Goal: Task Accomplishment & Management: Use online tool/utility

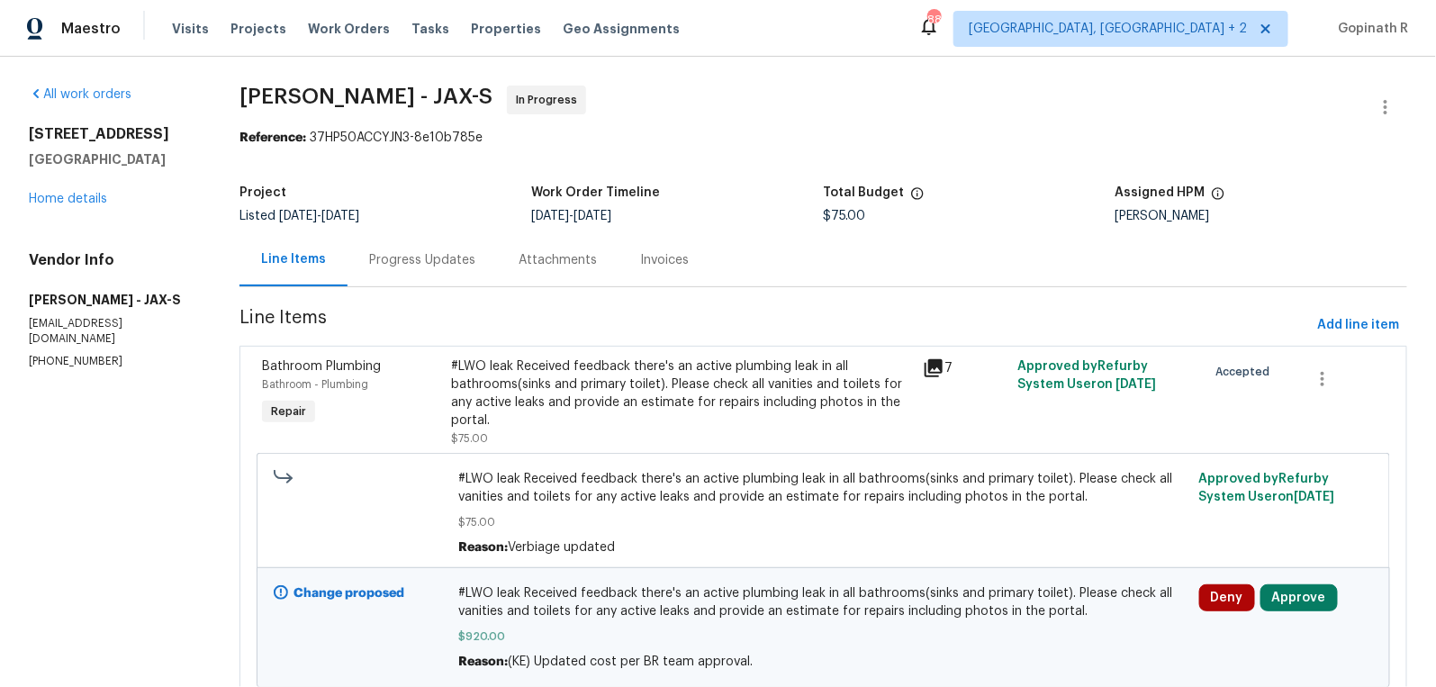
scroll to position [67, 0]
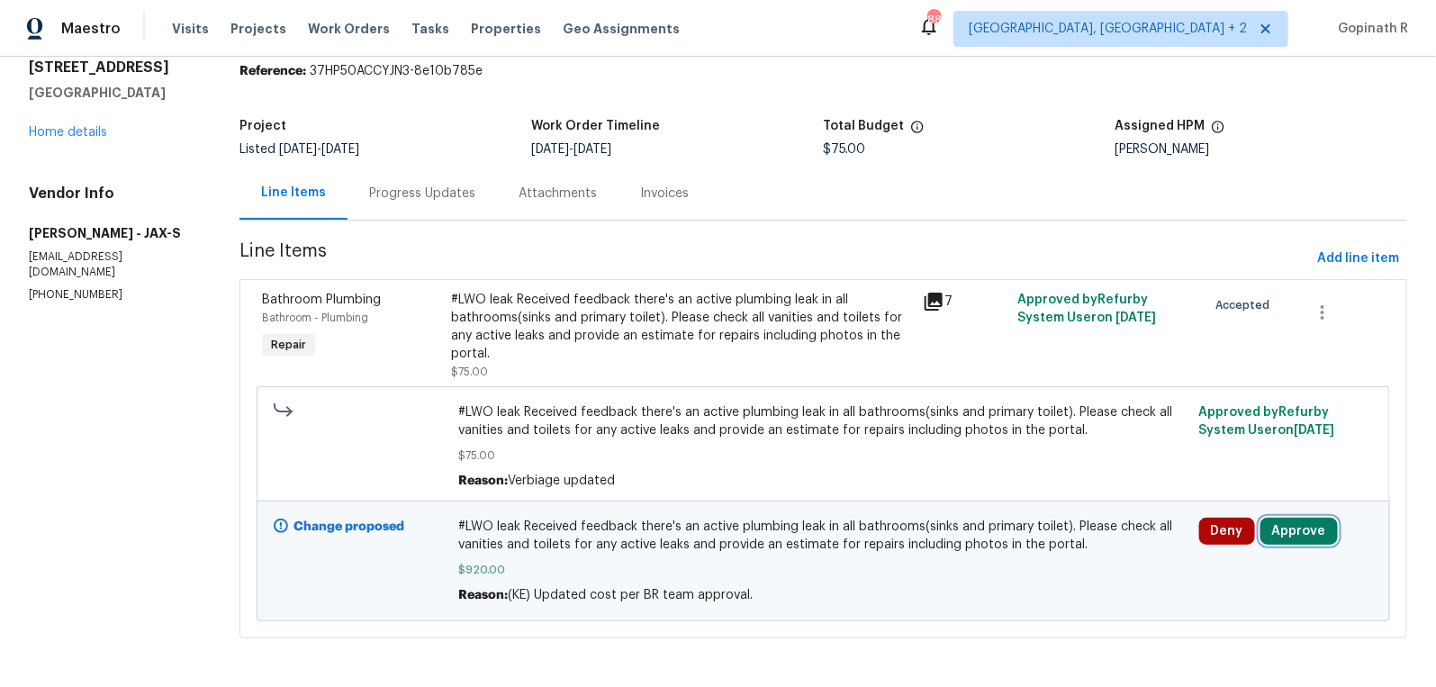
click at [1286, 530] on button "Approve" at bounding box center [1299, 531] width 77 height 27
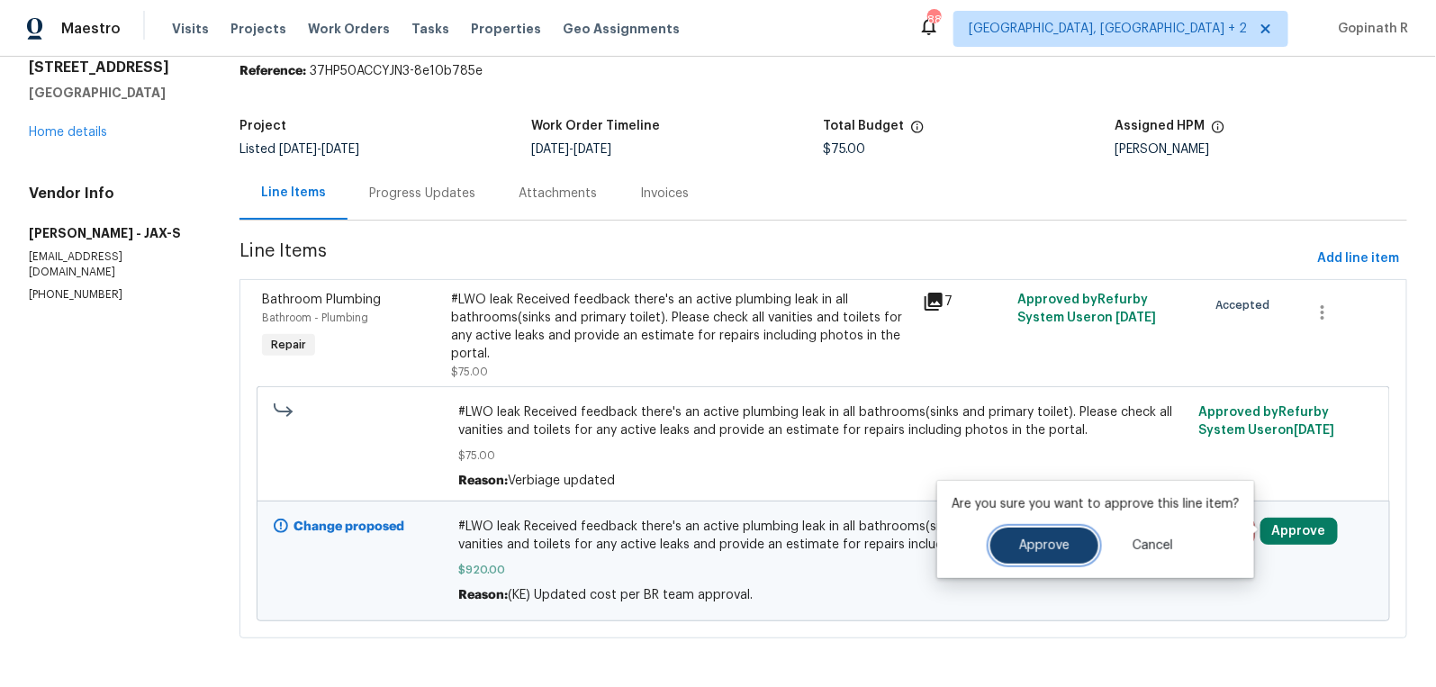
click at [1041, 538] on button "Approve" at bounding box center [1045, 546] width 108 height 36
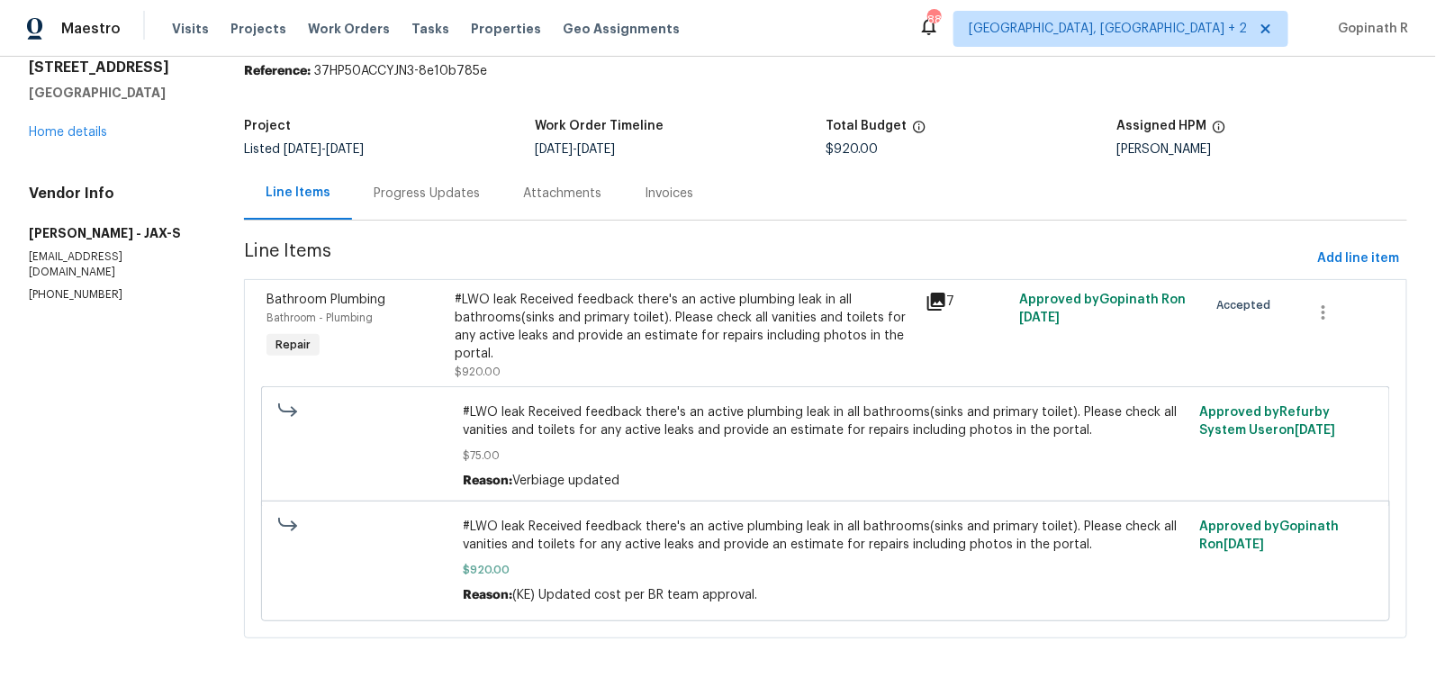
click at [370, 69] on div "Reference: 37HP50ACCYJN3-8e10b785e" at bounding box center [826, 71] width 1164 height 18
copy div "37HP50ACCYJN3"
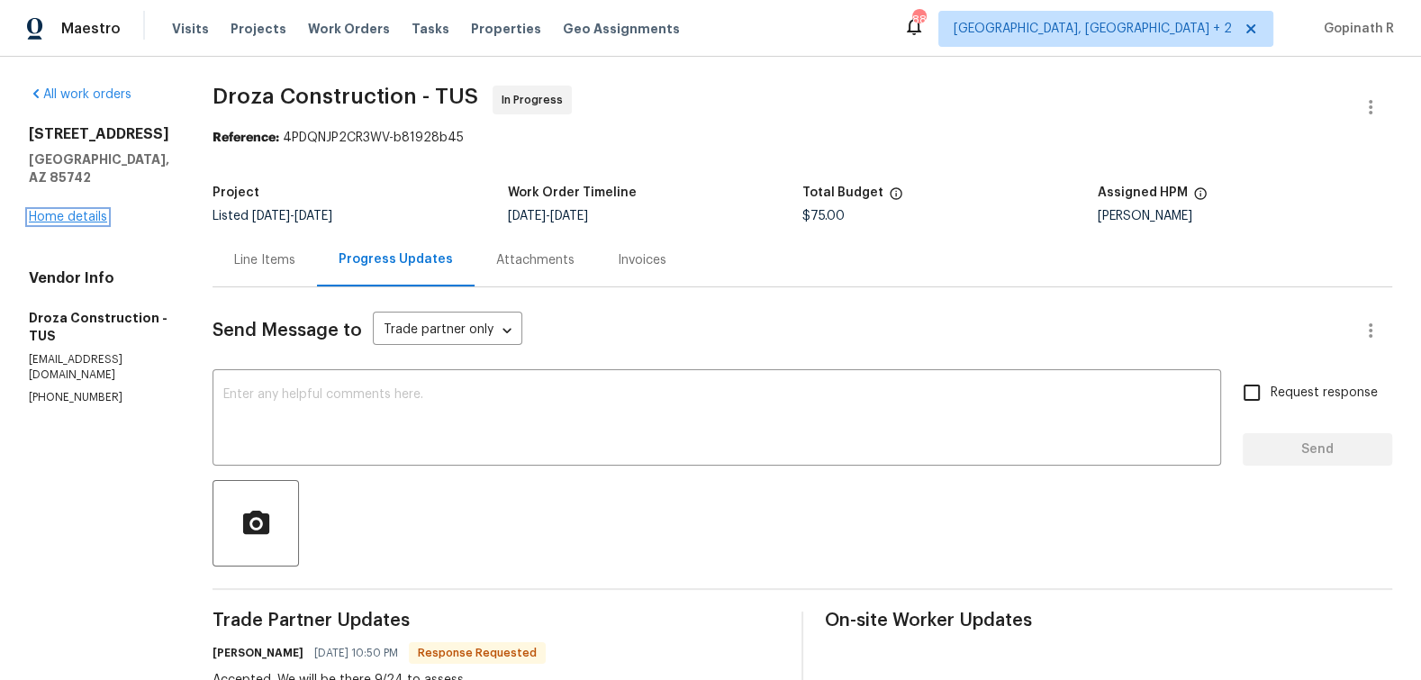
click at [90, 211] on link "Home details" at bounding box center [68, 217] width 78 height 13
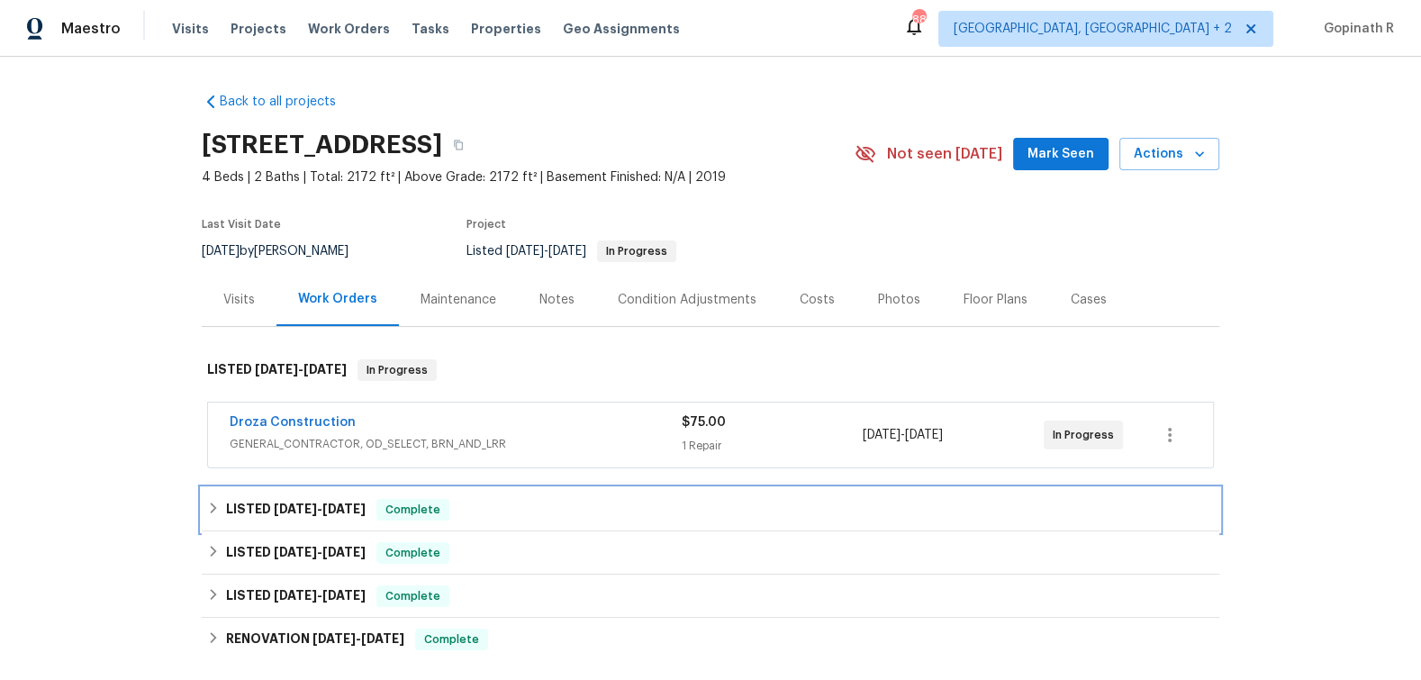
click at [432, 510] on span "Complete" at bounding box center [412, 510] width 69 height 18
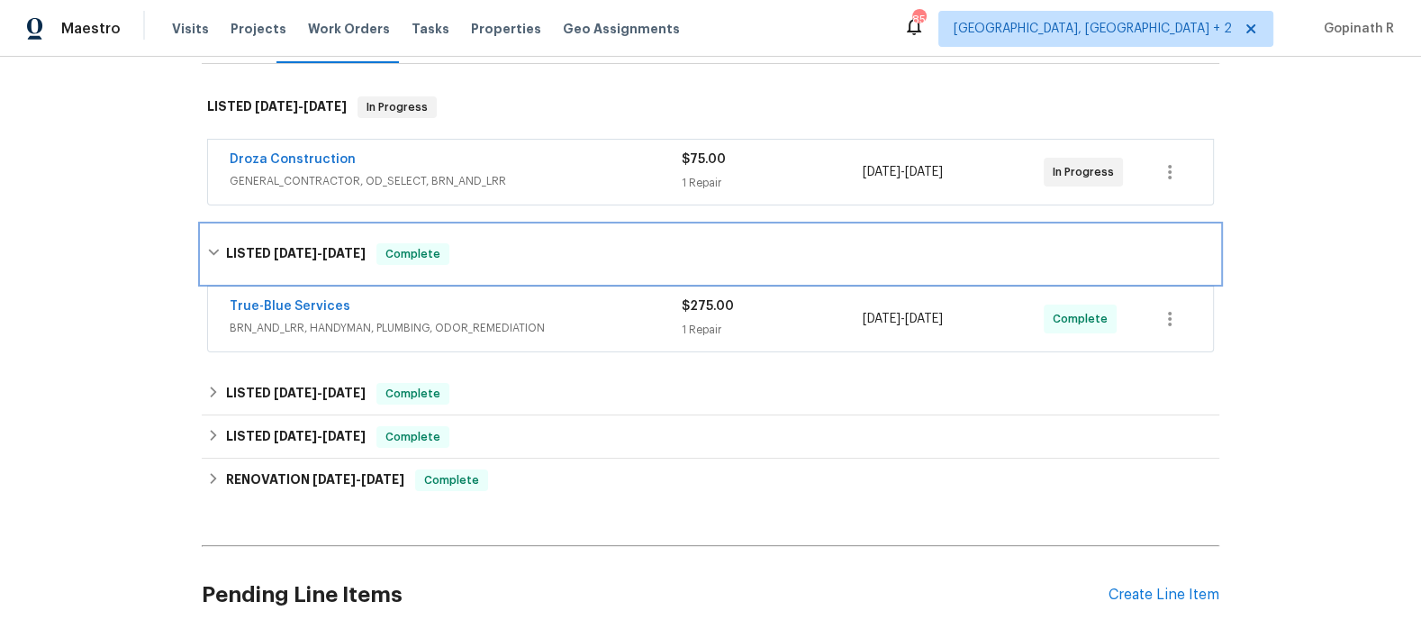
scroll to position [272, 0]
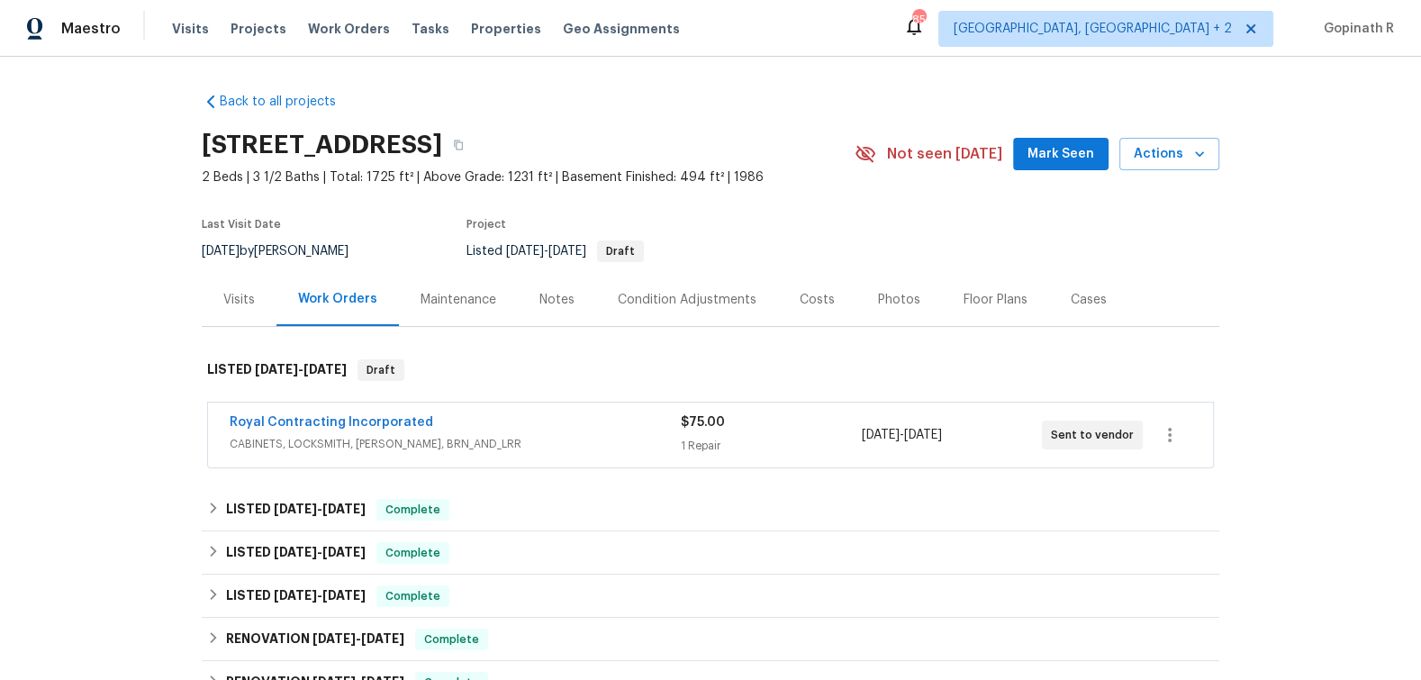
click at [227, 304] on div "Visits" at bounding box center [239, 300] width 32 height 18
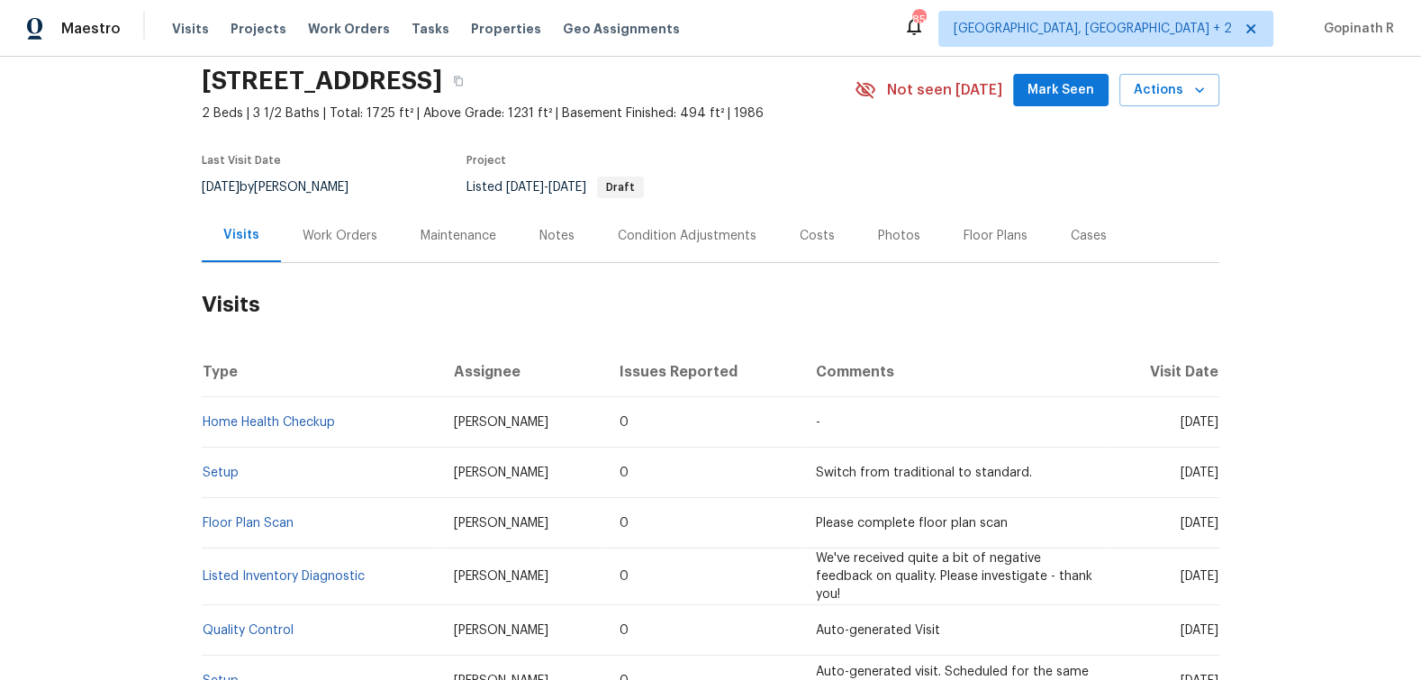
scroll to position [73, 0]
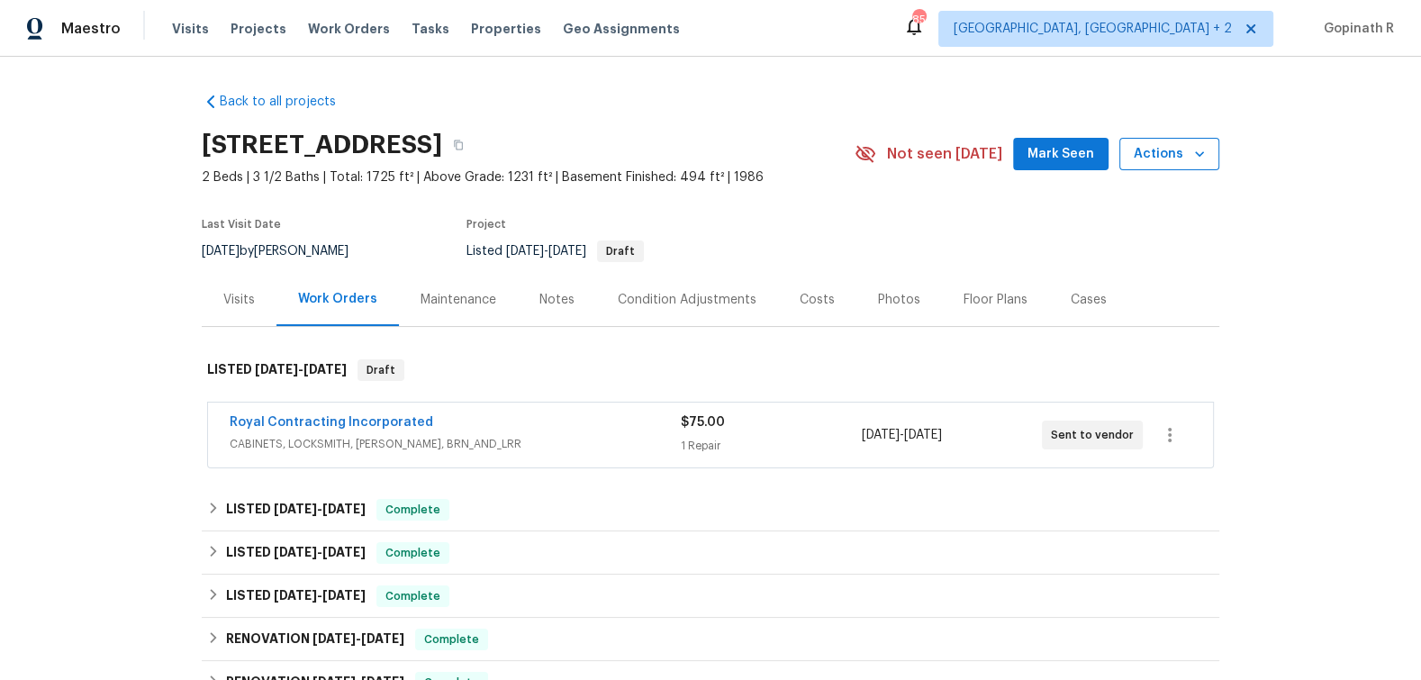
click at [1173, 160] on span "Actions" at bounding box center [1169, 154] width 71 height 23
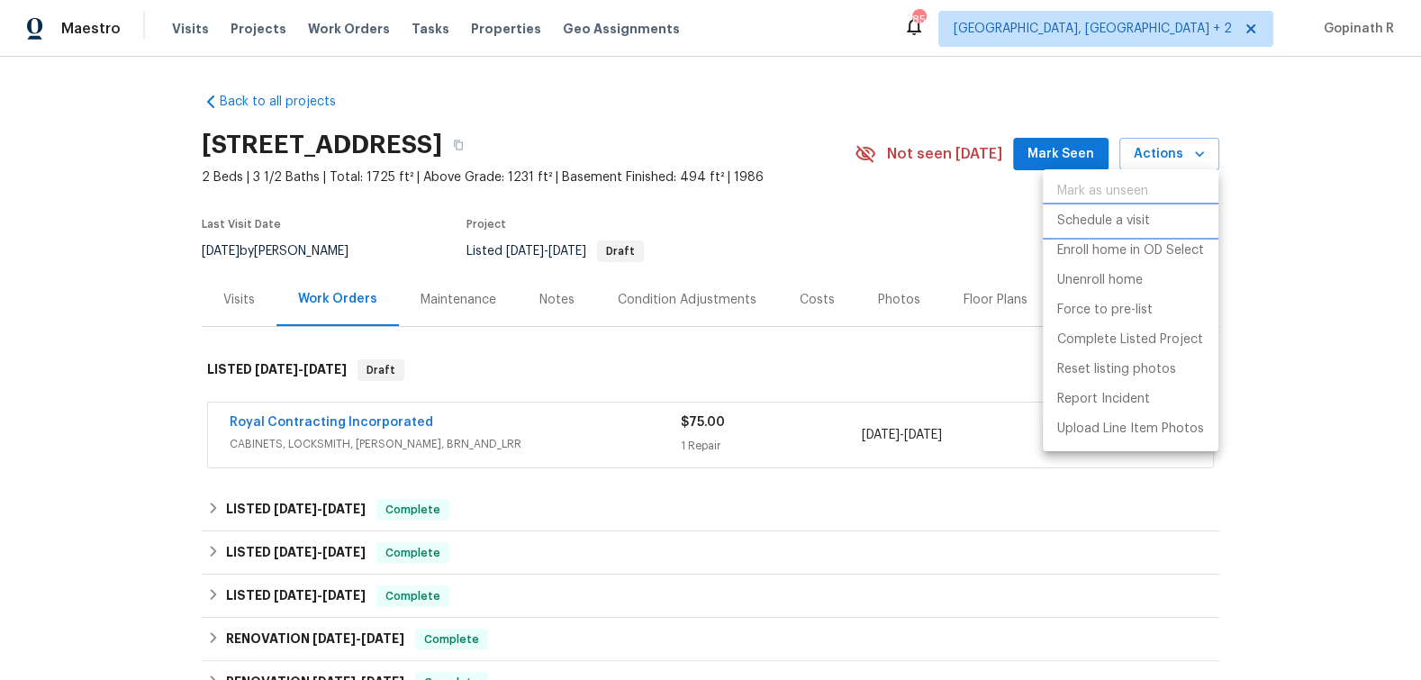
click at [1091, 229] on p "Schedule a visit" at bounding box center [1103, 221] width 93 height 19
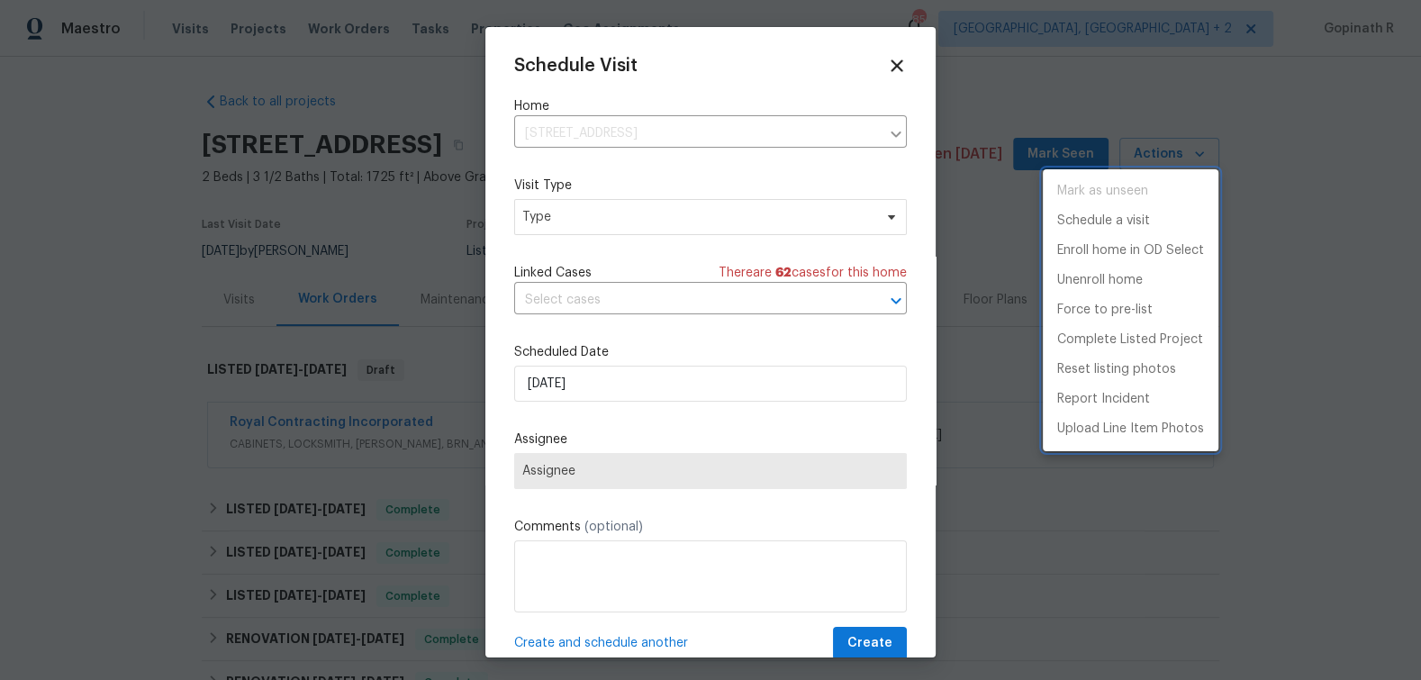
click at [610, 229] on div at bounding box center [710, 340] width 1421 height 680
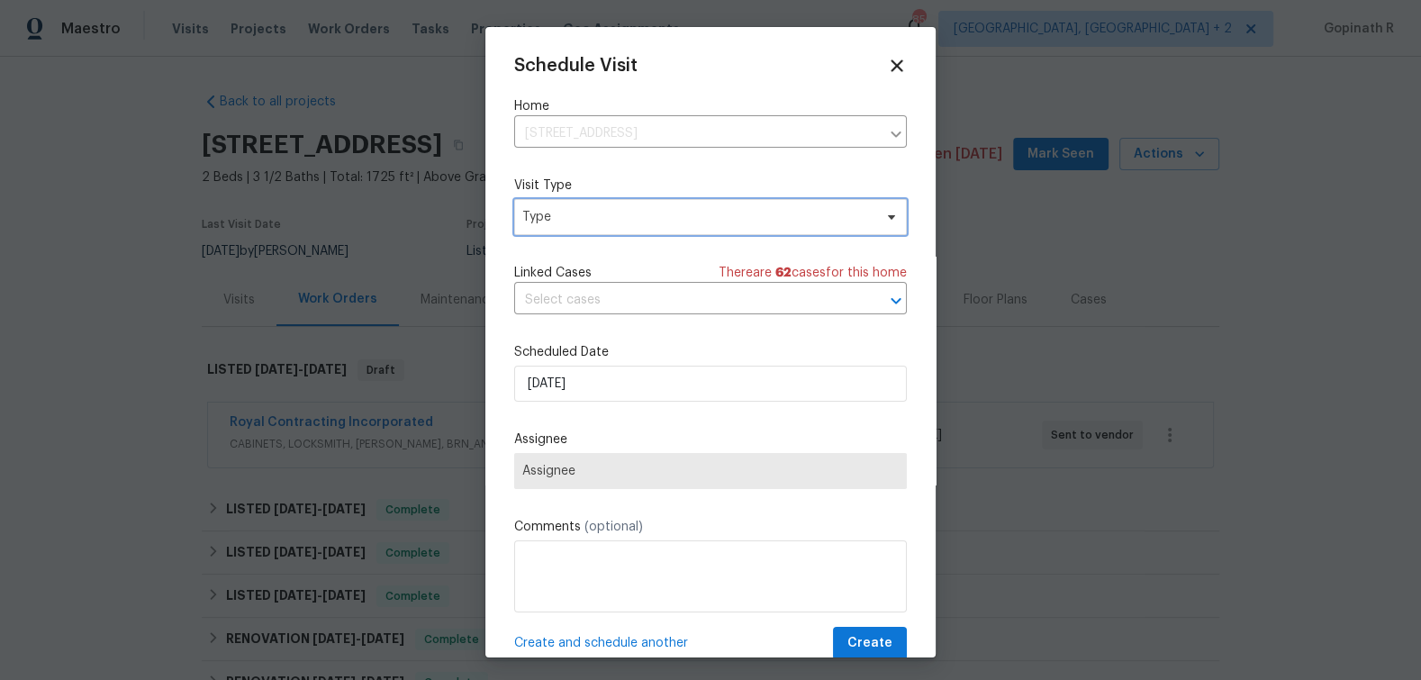
click at [657, 222] on span "Type" at bounding box center [697, 217] width 350 height 18
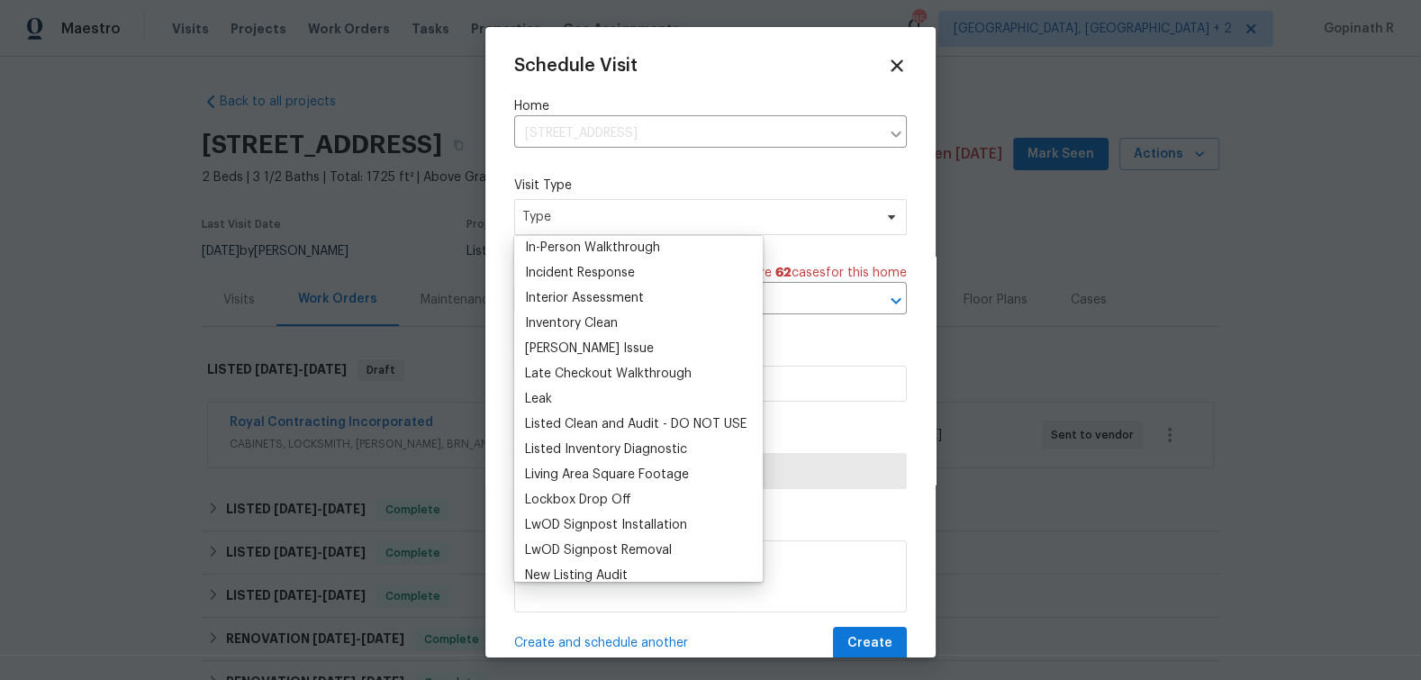
scroll to position [722, 0]
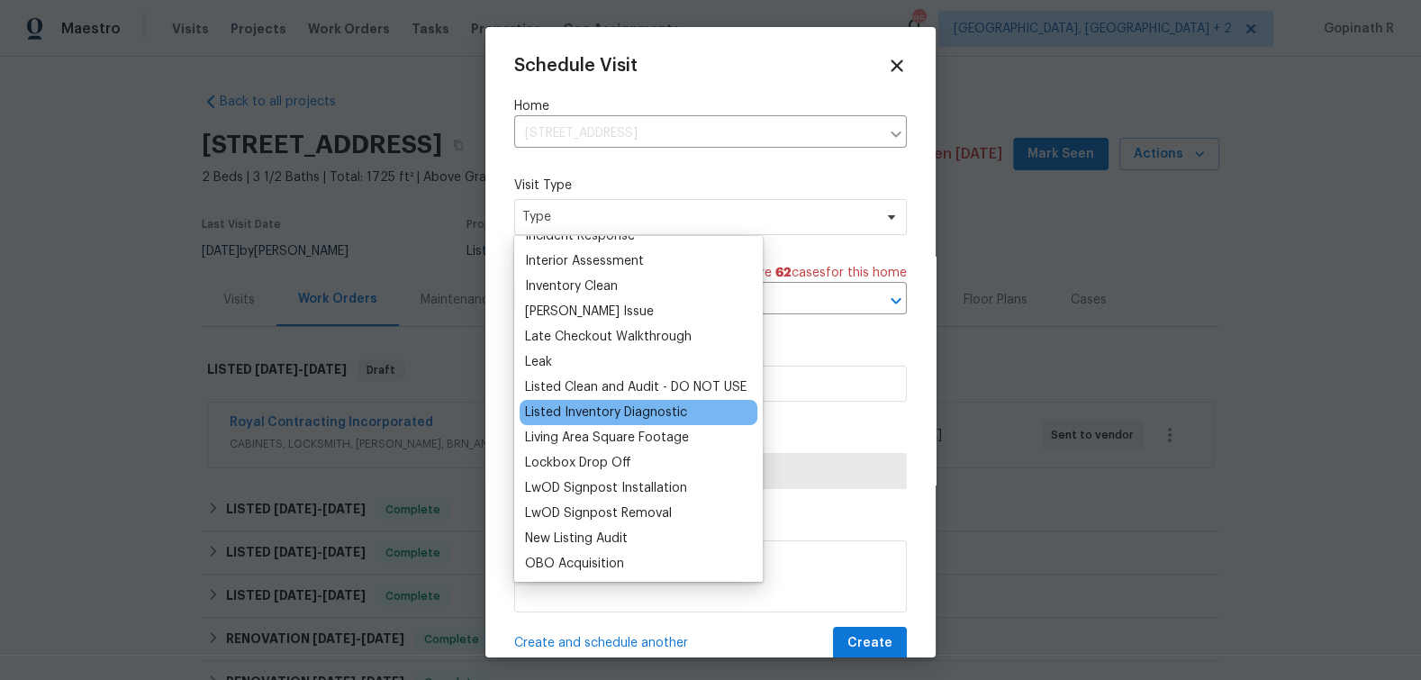
click at [631, 412] on div "Listed Inventory Diagnostic" at bounding box center [606, 412] width 162 height 18
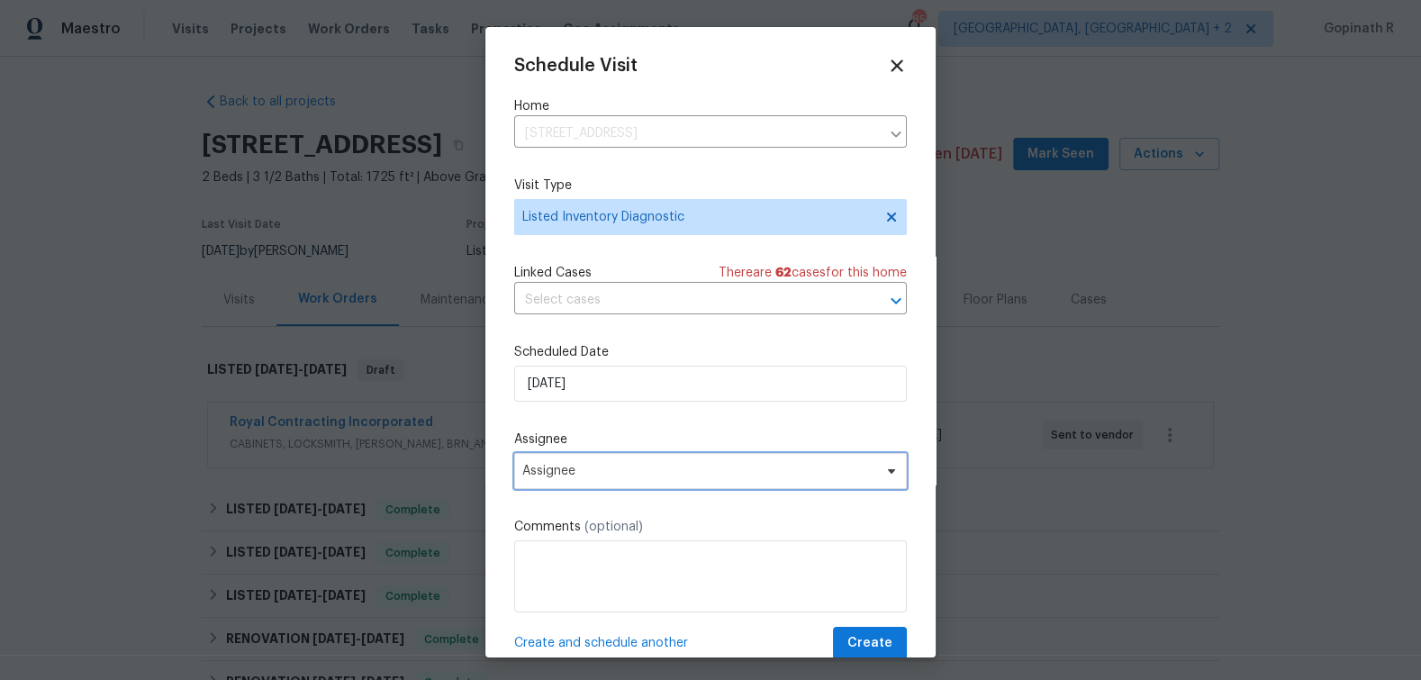
click at [592, 464] on span "Assignee" at bounding box center [710, 471] width 393 height 36
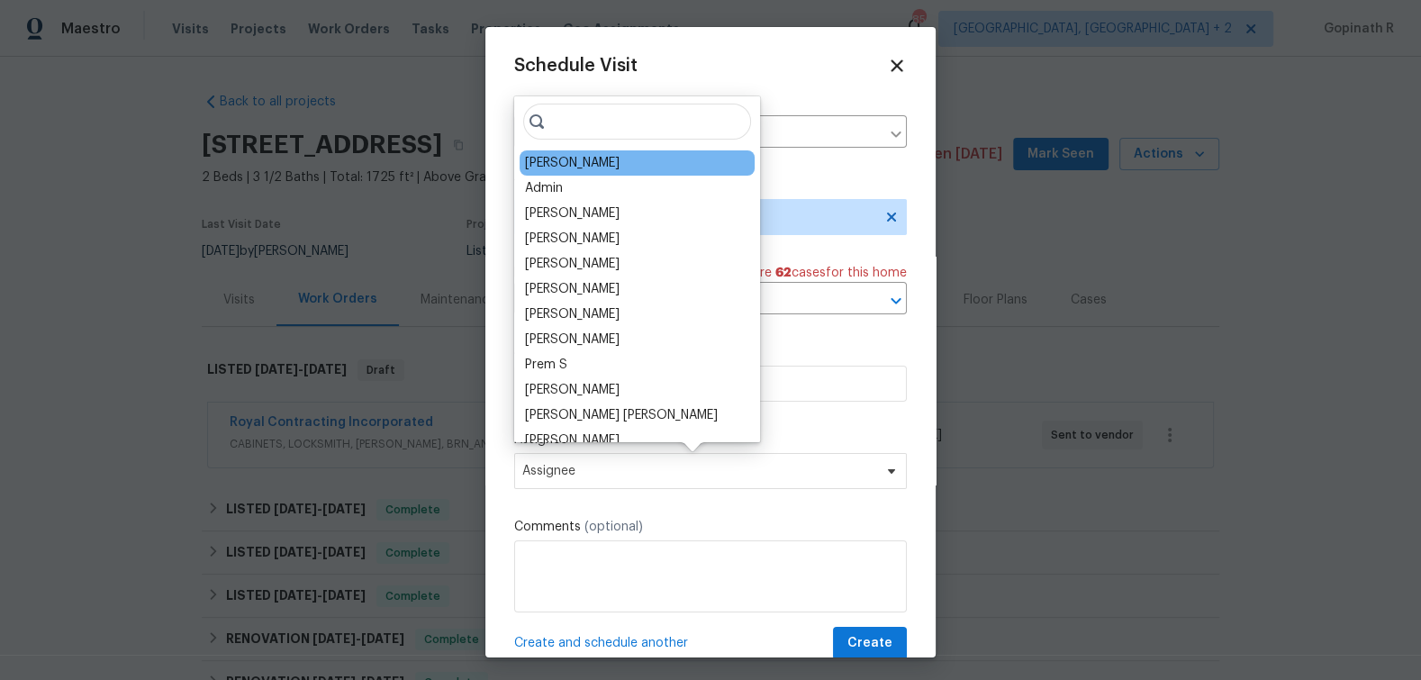
click at [604, 168] on div "[PERSON_NAME]" at bounding box center [572, 163] width 95 height 18
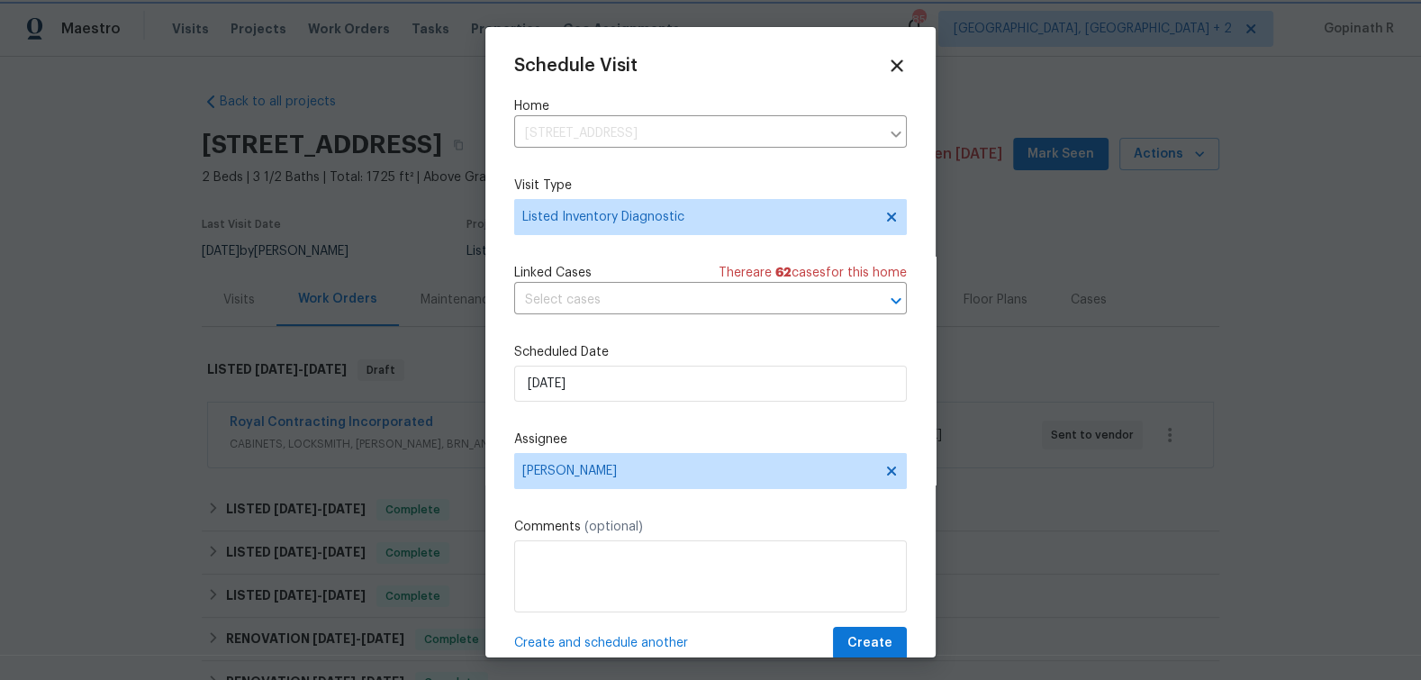
scroll to position [33, 0]
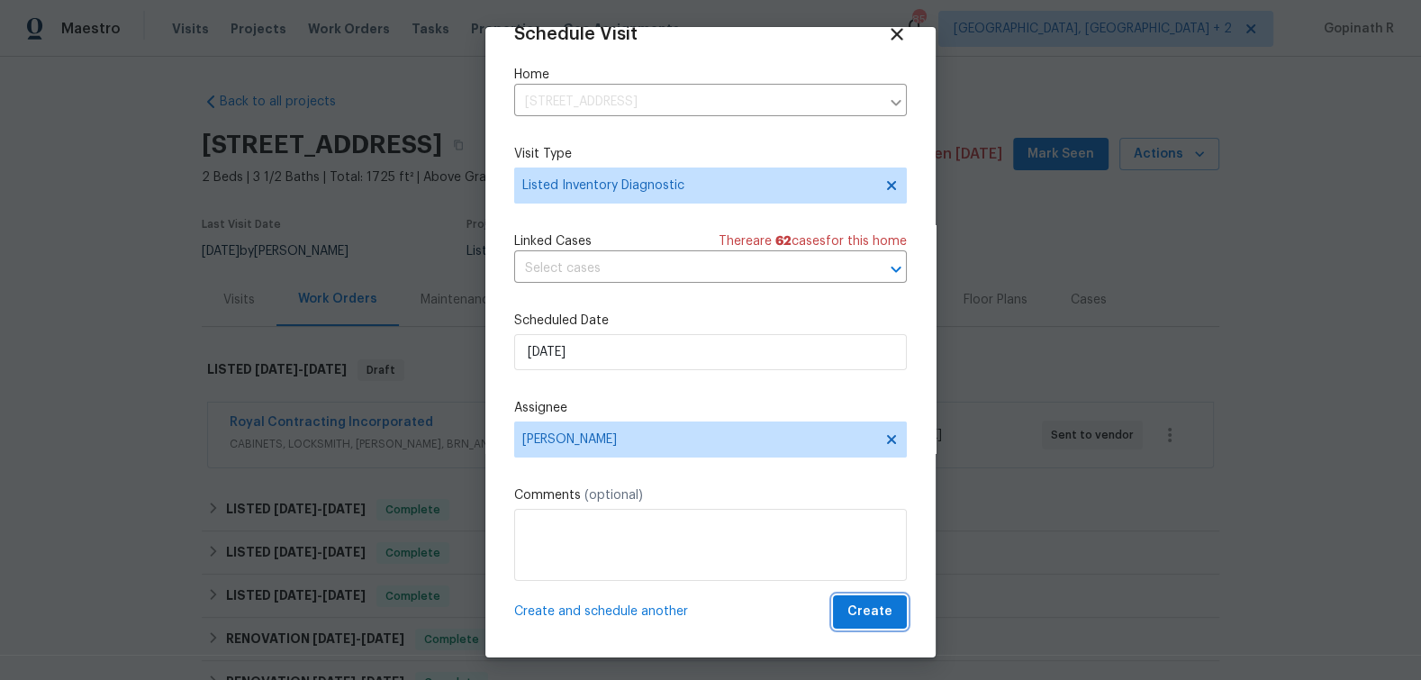
click at [875, 620] on span "Create" at bounding box center [869, 612] width 45 height 23
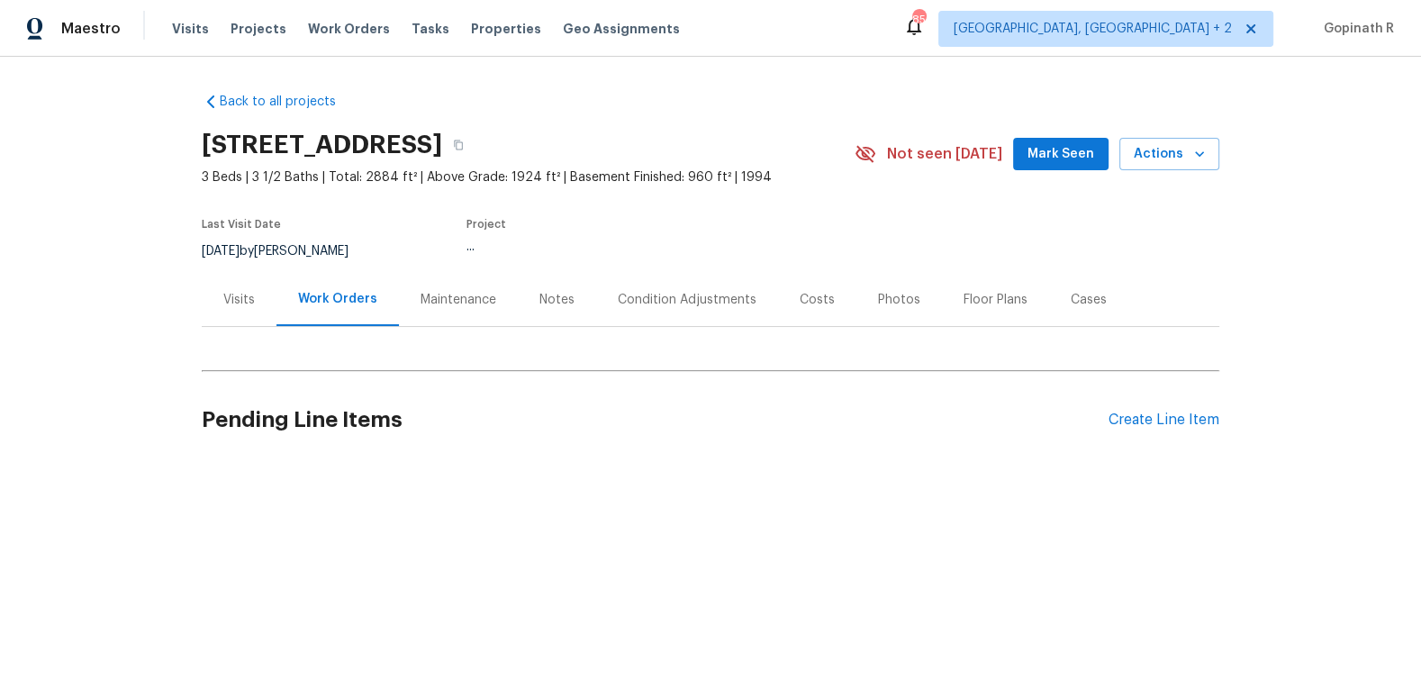
click at [241, 296] on div "Visits" at bounding box center [239, 300] width 32 height 18
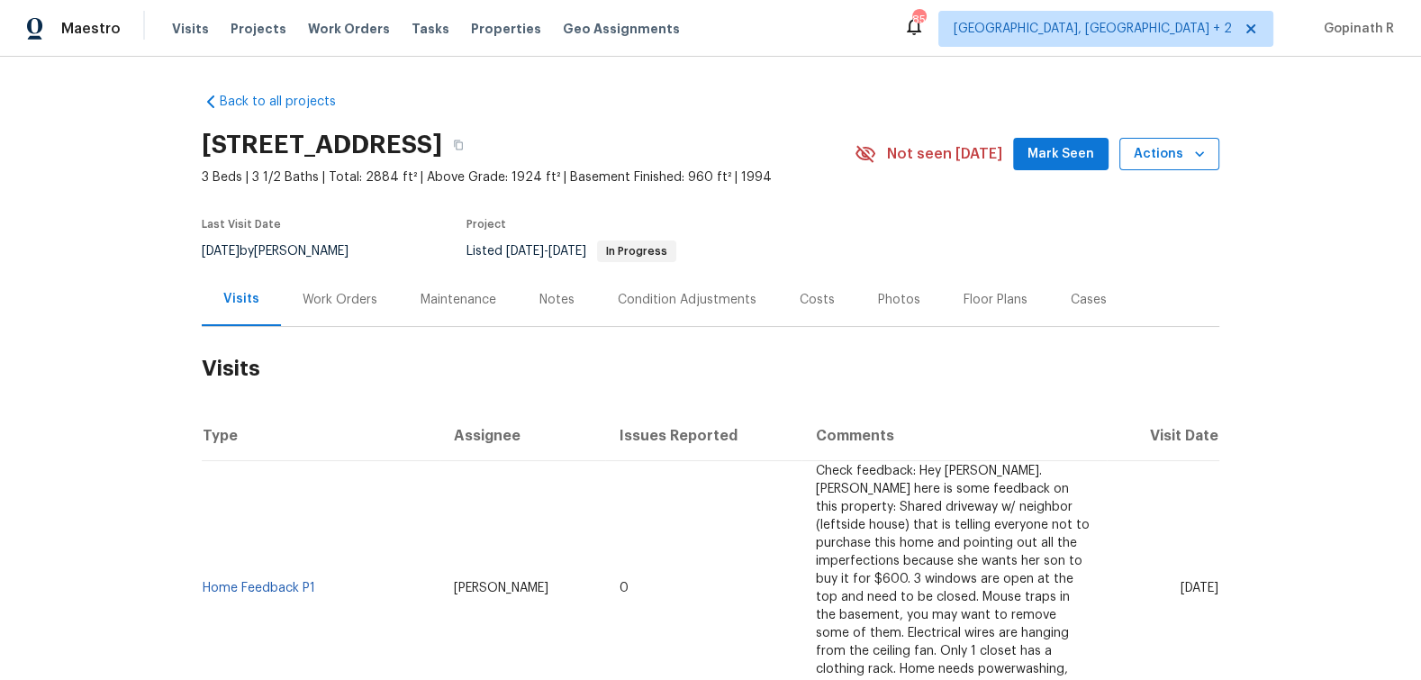
click at [1200, 143] on span "Actions" at bounding box center [1169, 154] width 71 height 23
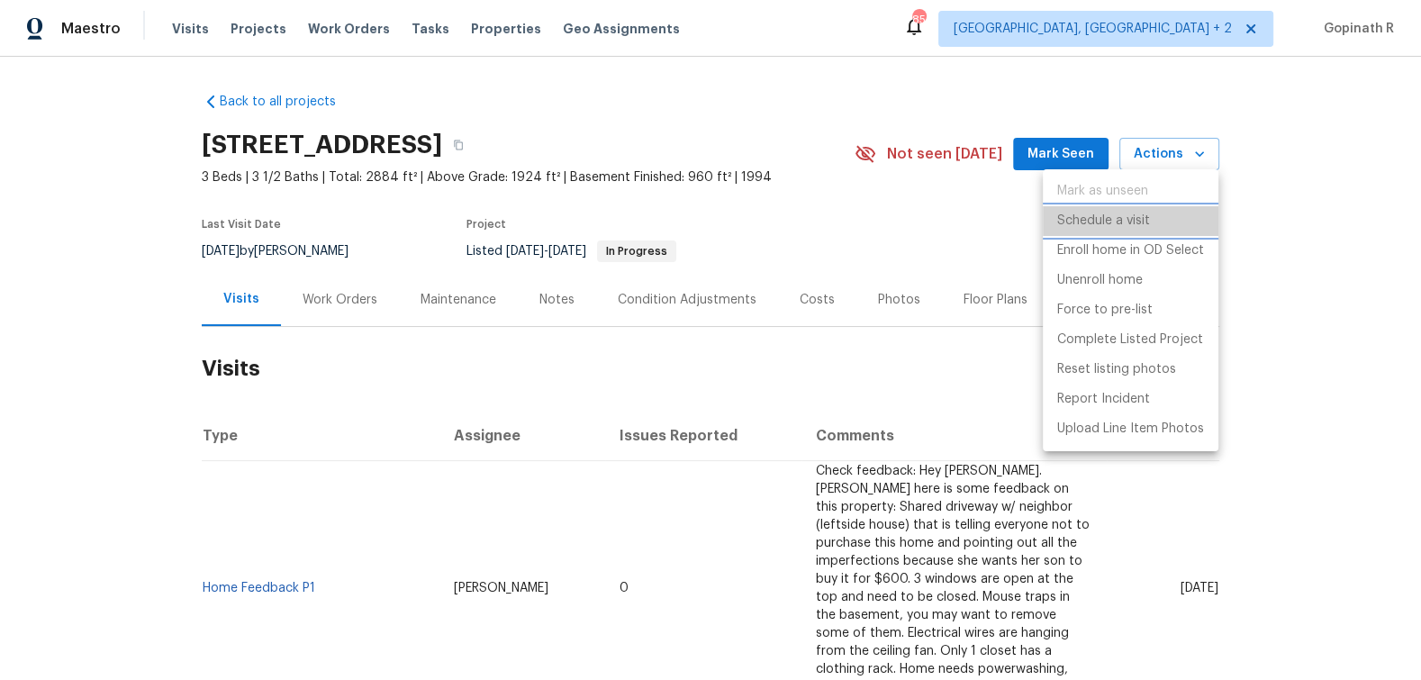
click at [1128, 223] on p "Schedule a visit" at bounding box center [1103, 221] width 93 height 19
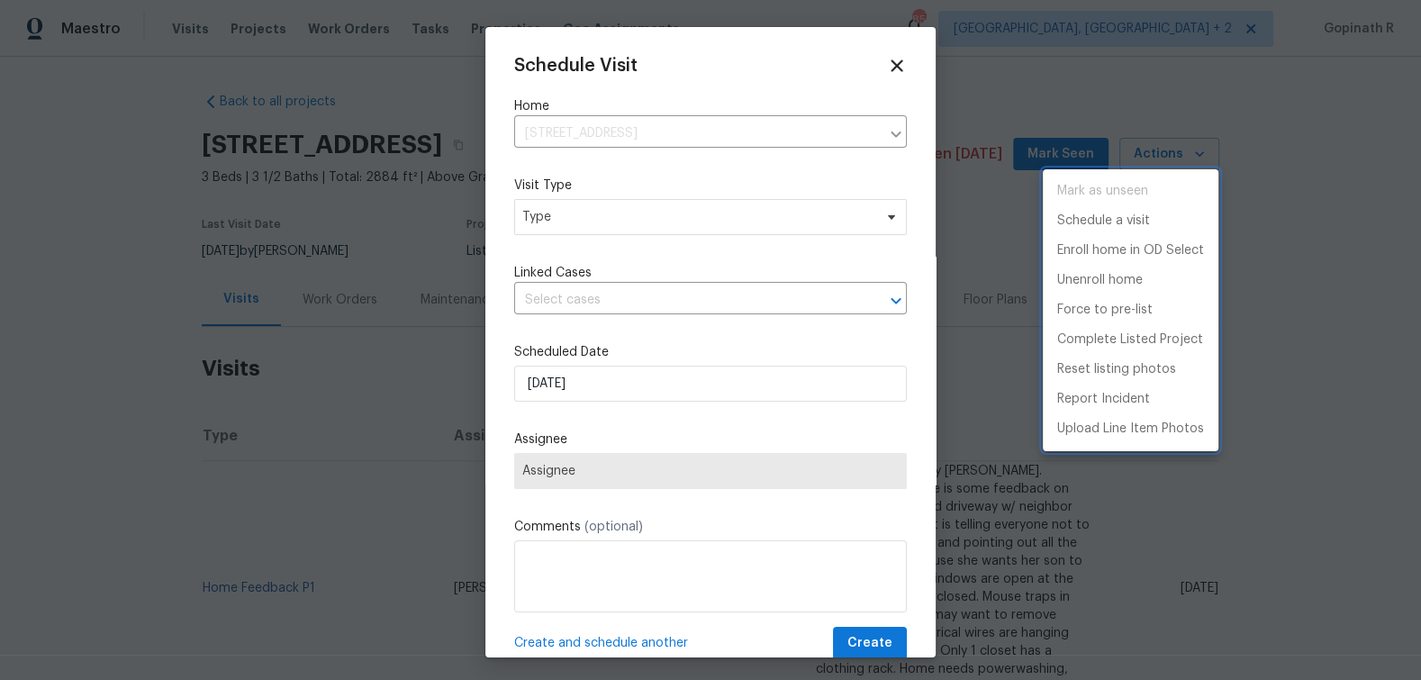
click at [584, 223] on div at bounding box center [710, 340] width 1421 height 680
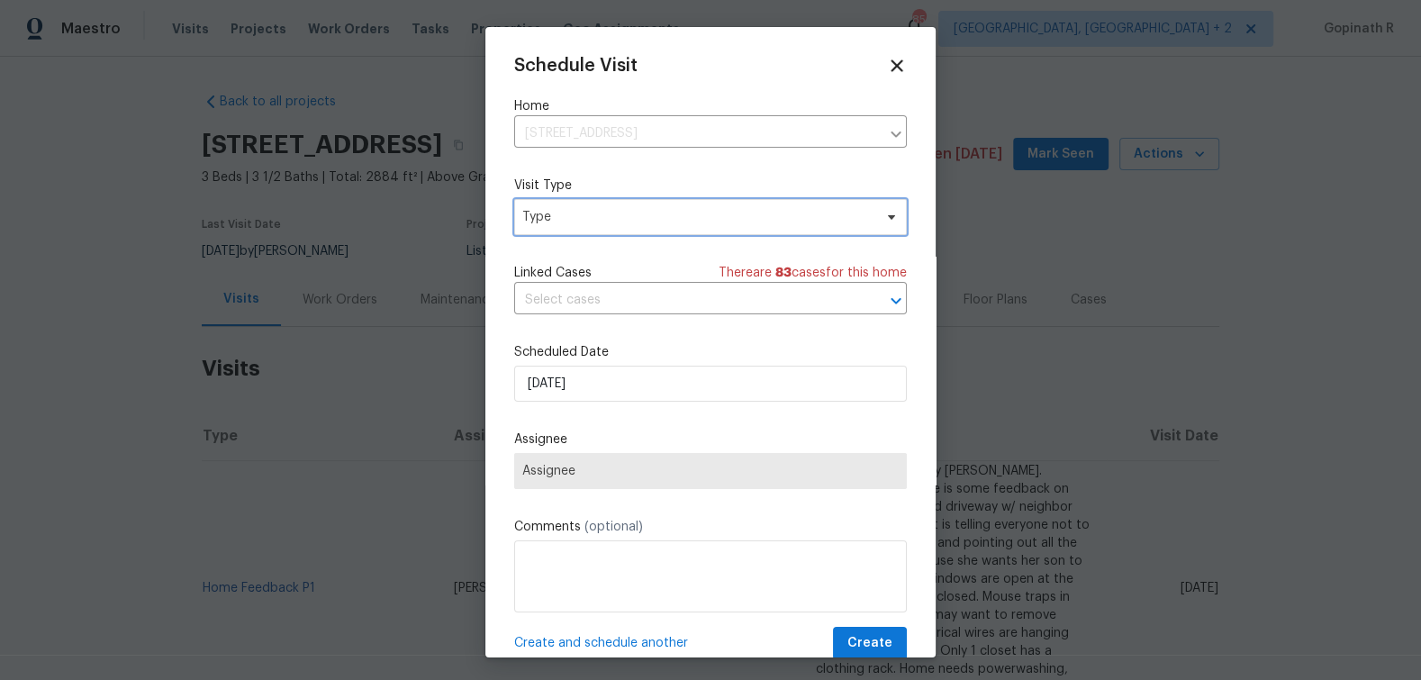
click at [584, 223] on span "Type" at bounding box center [697, 217] width 350 height 18
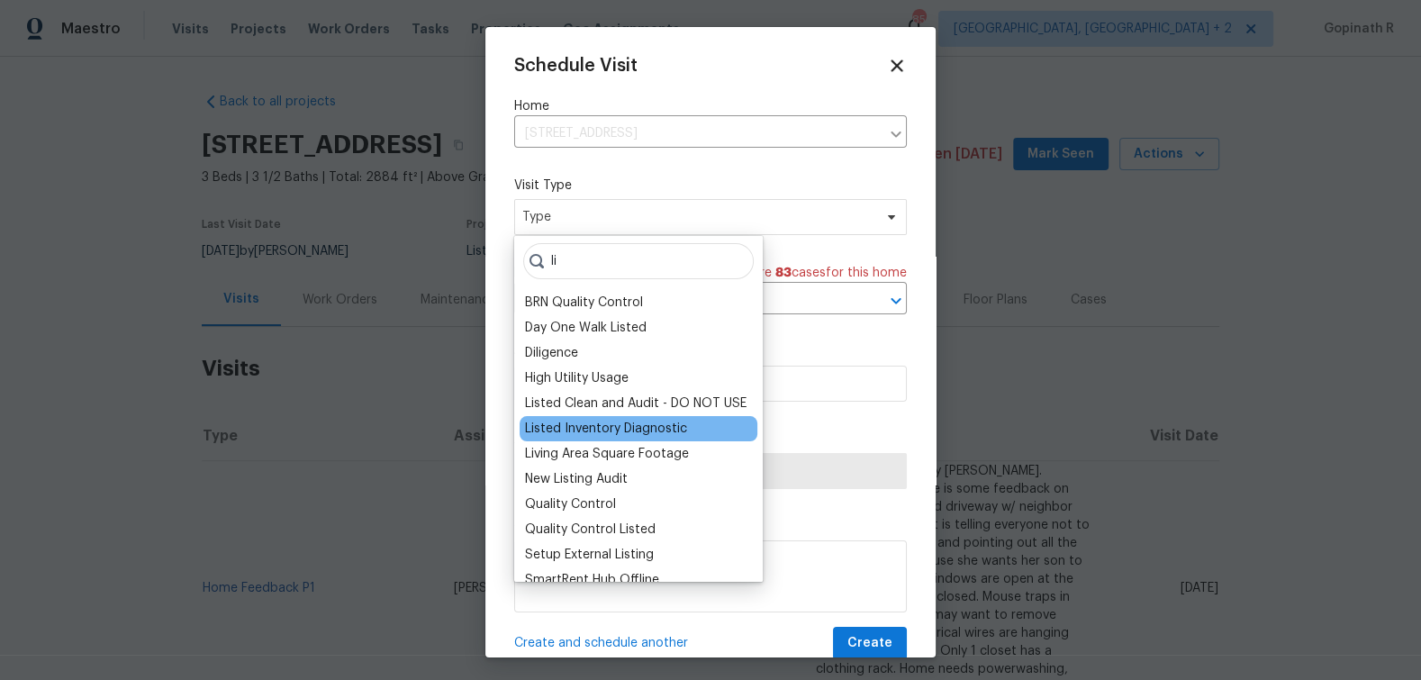
type input "li"
click at [593, 421] on div "Listed Inventory Diagnostic" at bounding box center [606, 429] width 162 height 18
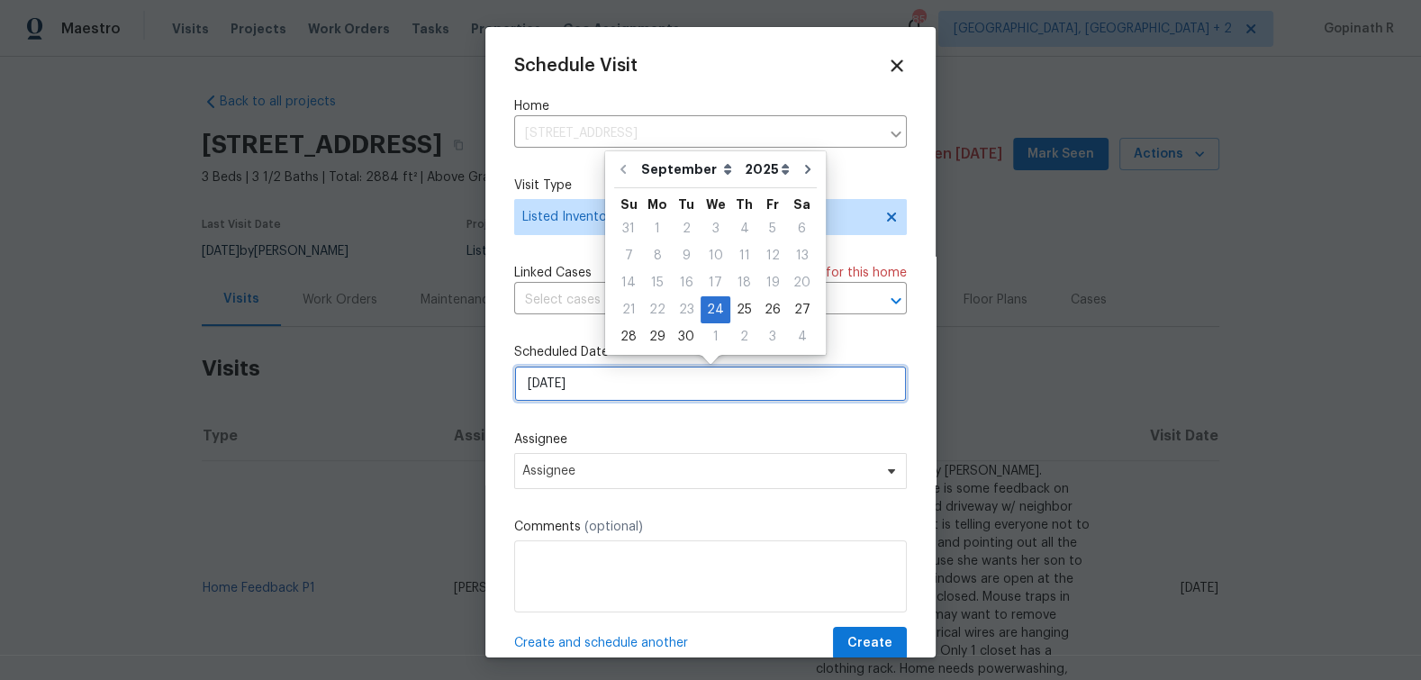
click at [548, 386] on input "24/09/2025" at bounding box center [710, 384] width 393 height 36
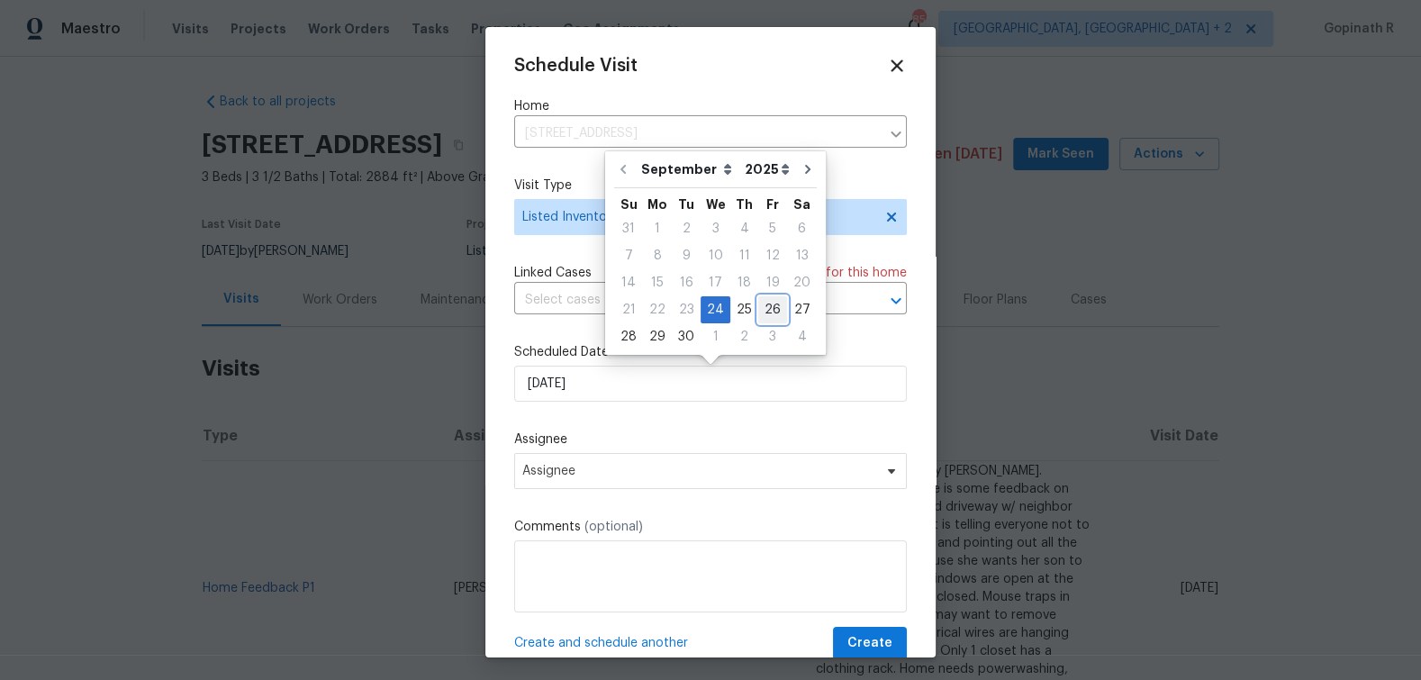
click at [767, 310] on div "26" at bounding box center [772, 309] width 29 height 25
type input "26/09/2025"
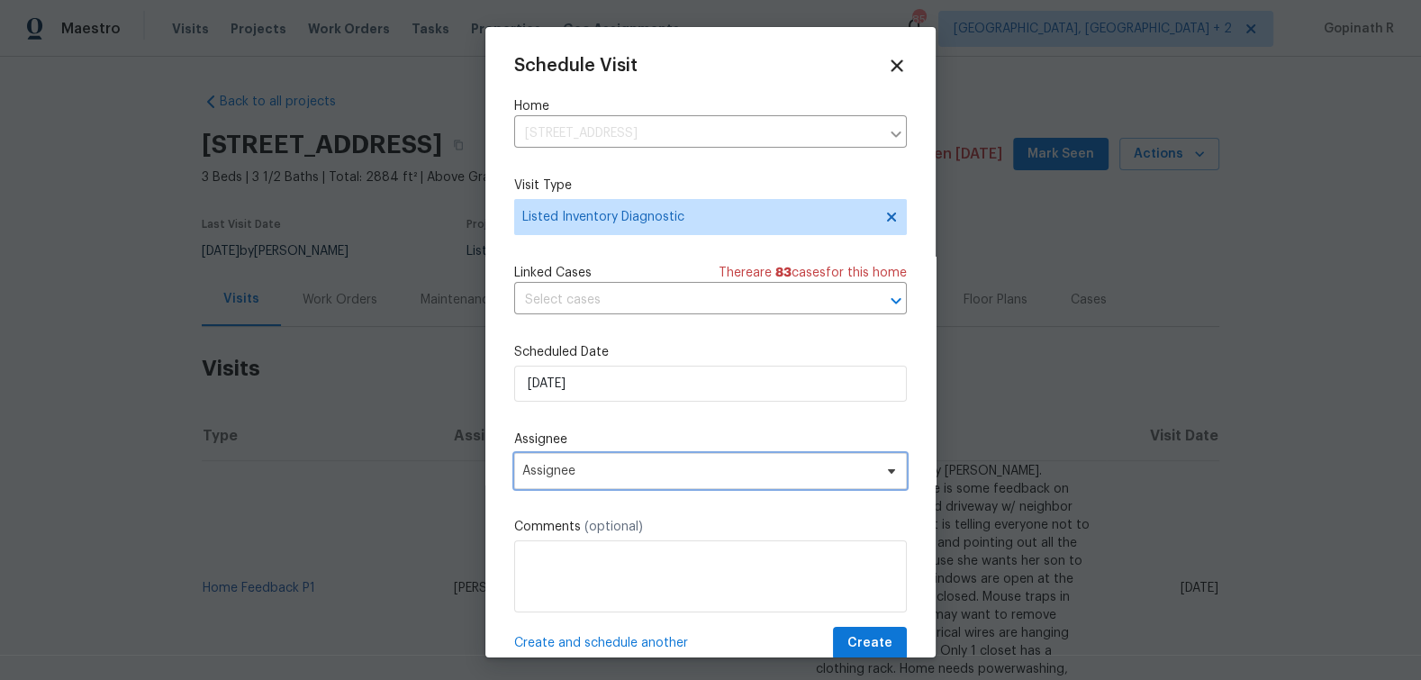
click at [695, 469] on span "Assignee" at bounding box center [698, 471] width 353 height 14
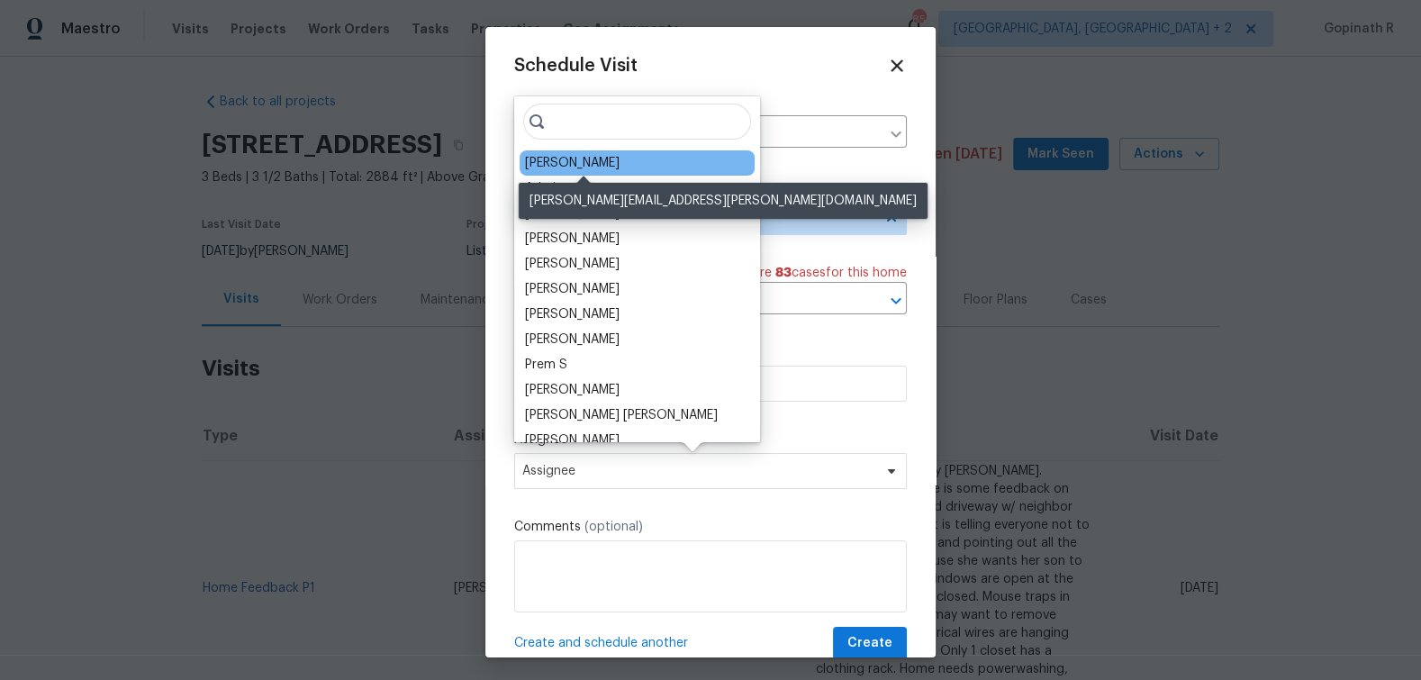
click at [620, 158] on div "[PERSON_NAME]" at bounding box center [572, 163] width 95 height 18
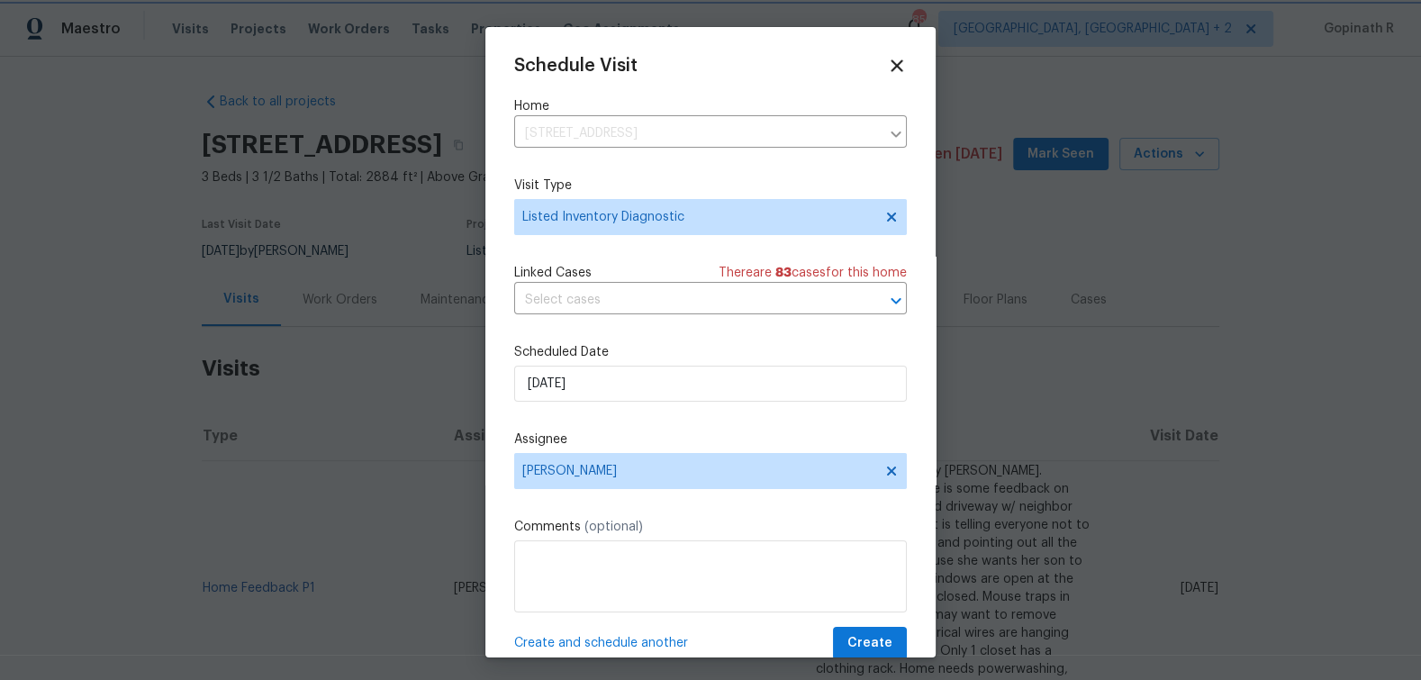
scroll to position [33, 0]
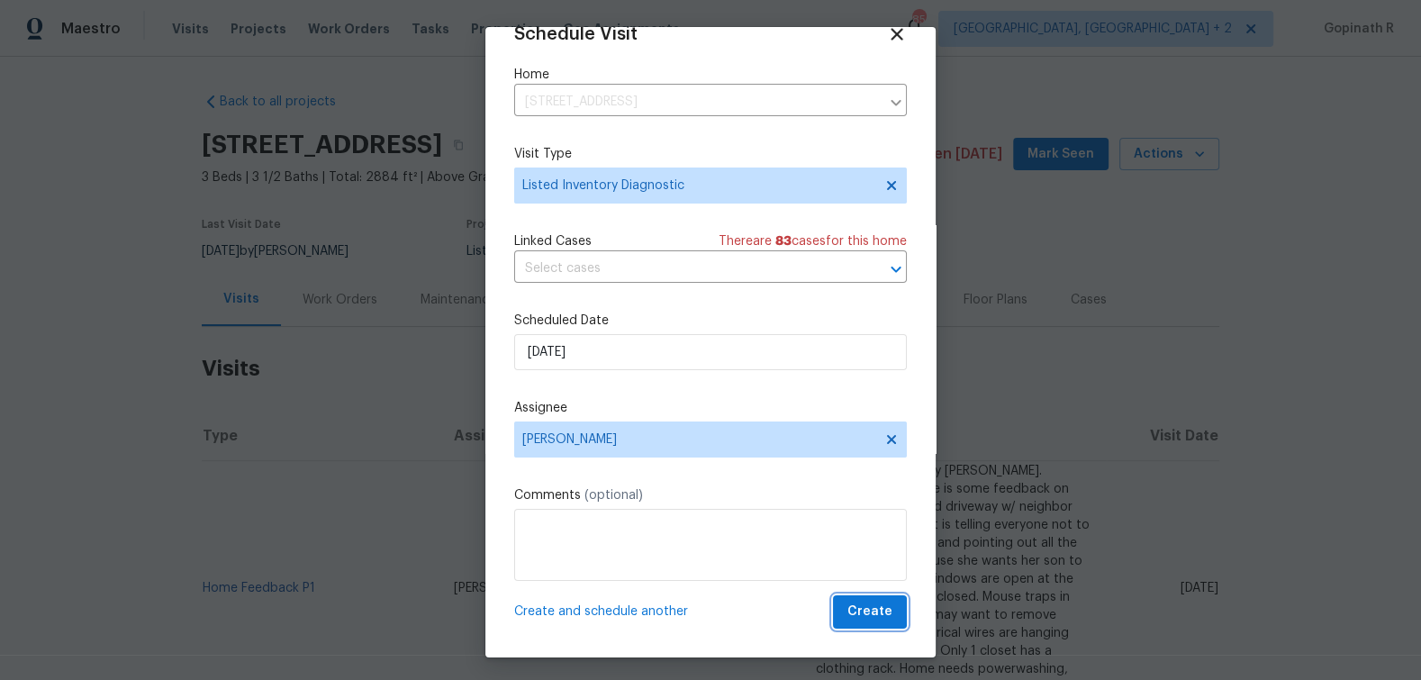
click at [869, 613] on span "Create" at bounding box center [869, 612] width 45 height 23
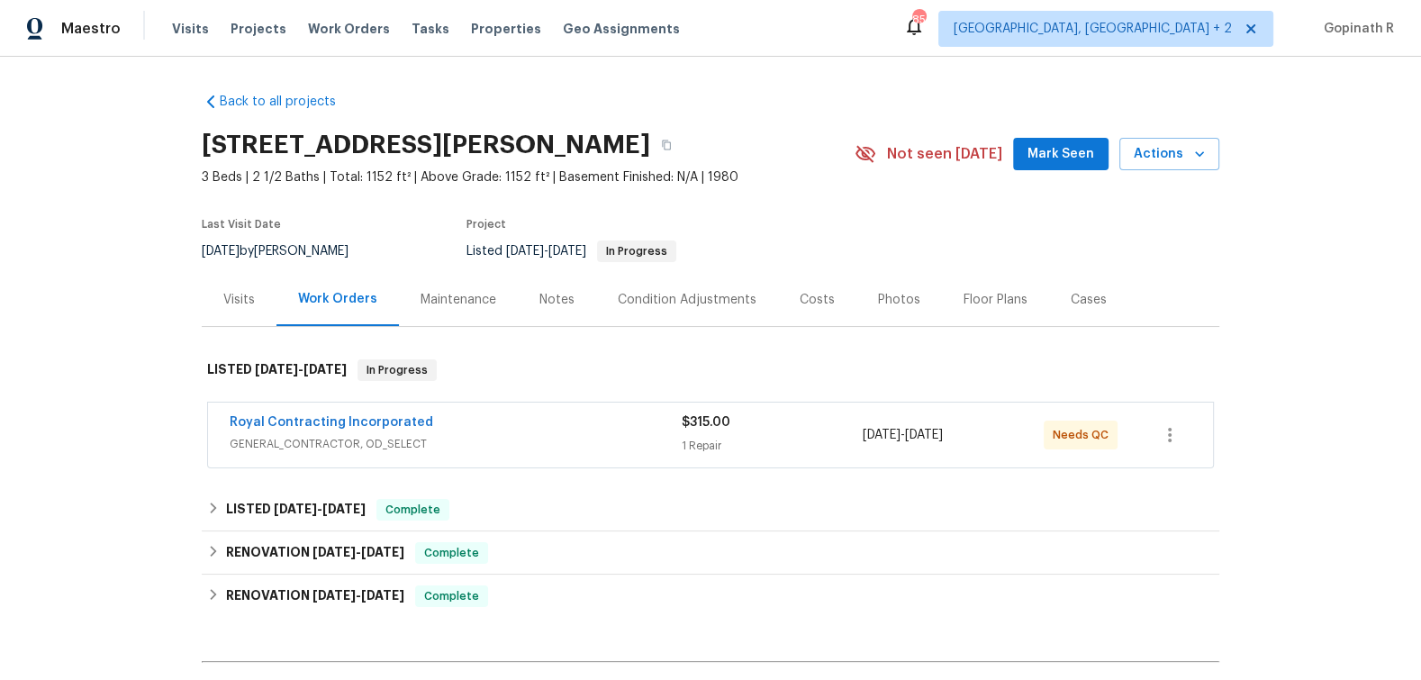
click at [249, 299] on div "Visits" at bounding box center [239, 300] width 32 height 18
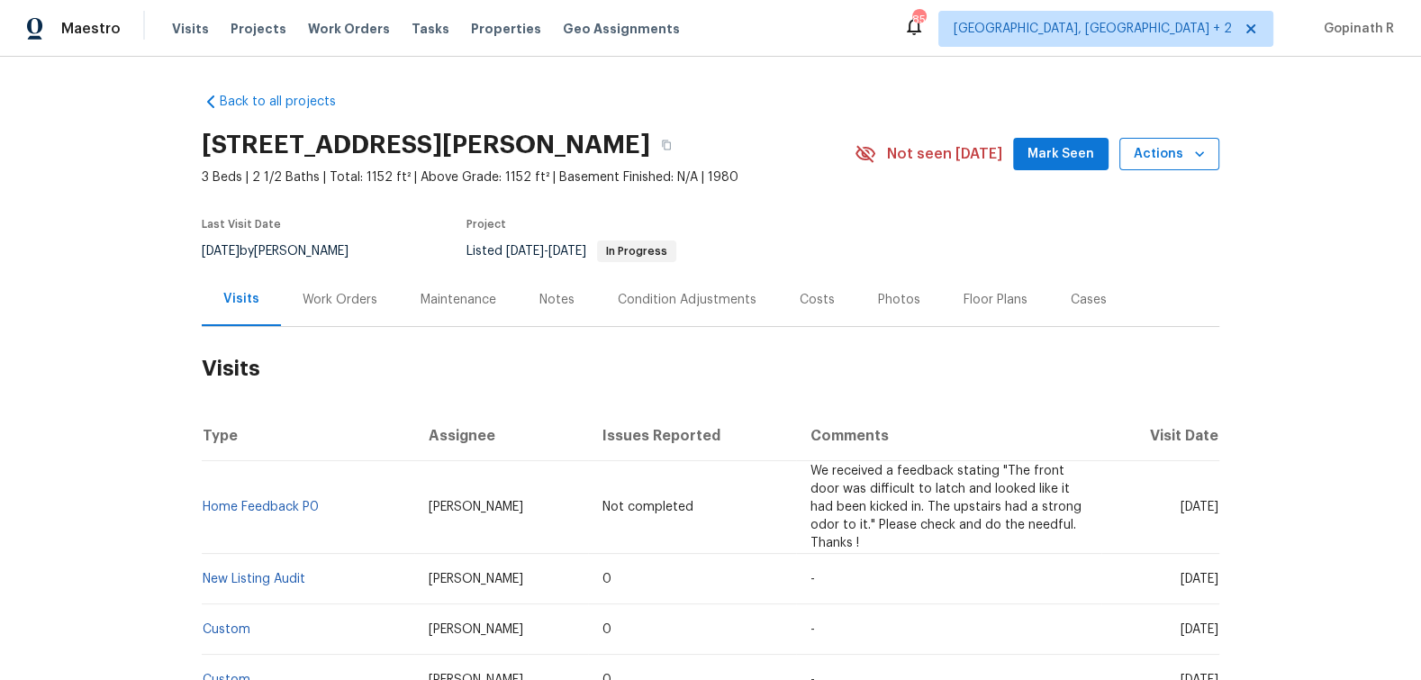
click at [1149, 165] on button "Actions" at bounding box center [1169, 154] width 100 height 33
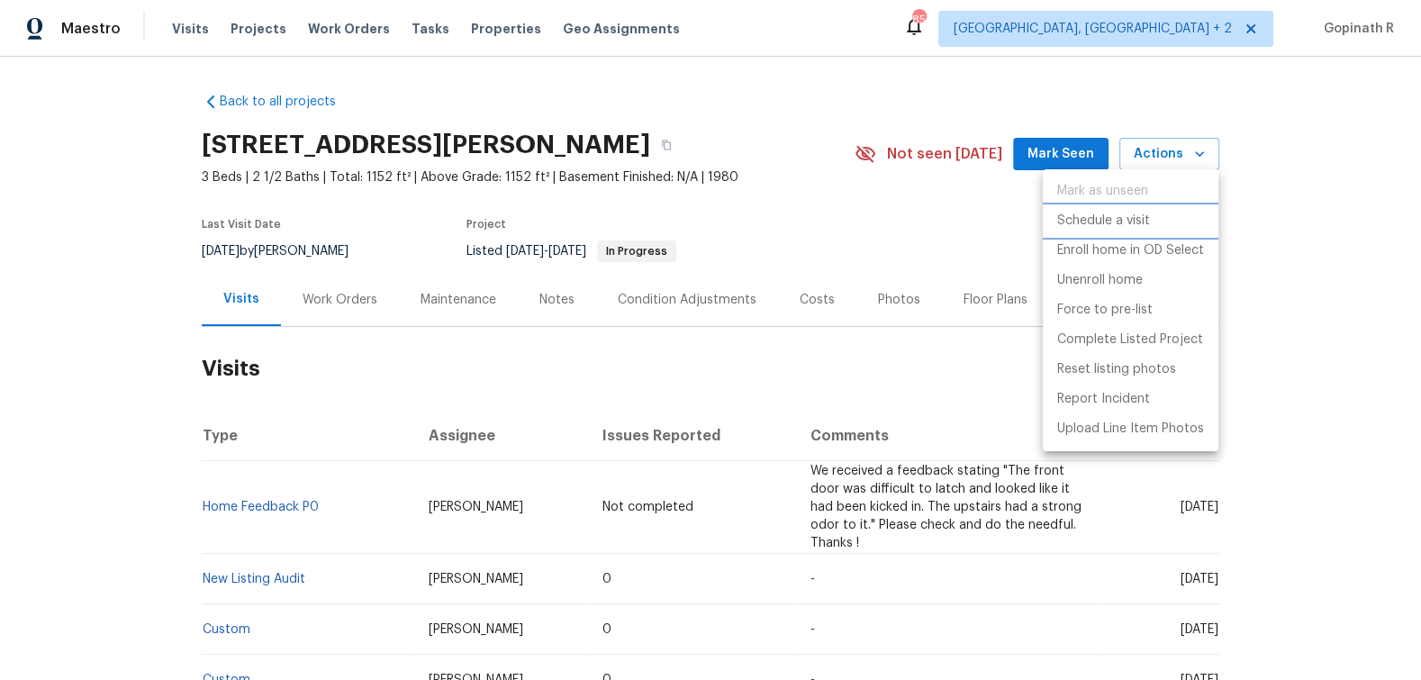
click at [1107, 222] on p "Schedule a visit" at bounding box center [1103, 221] width 93 height 19
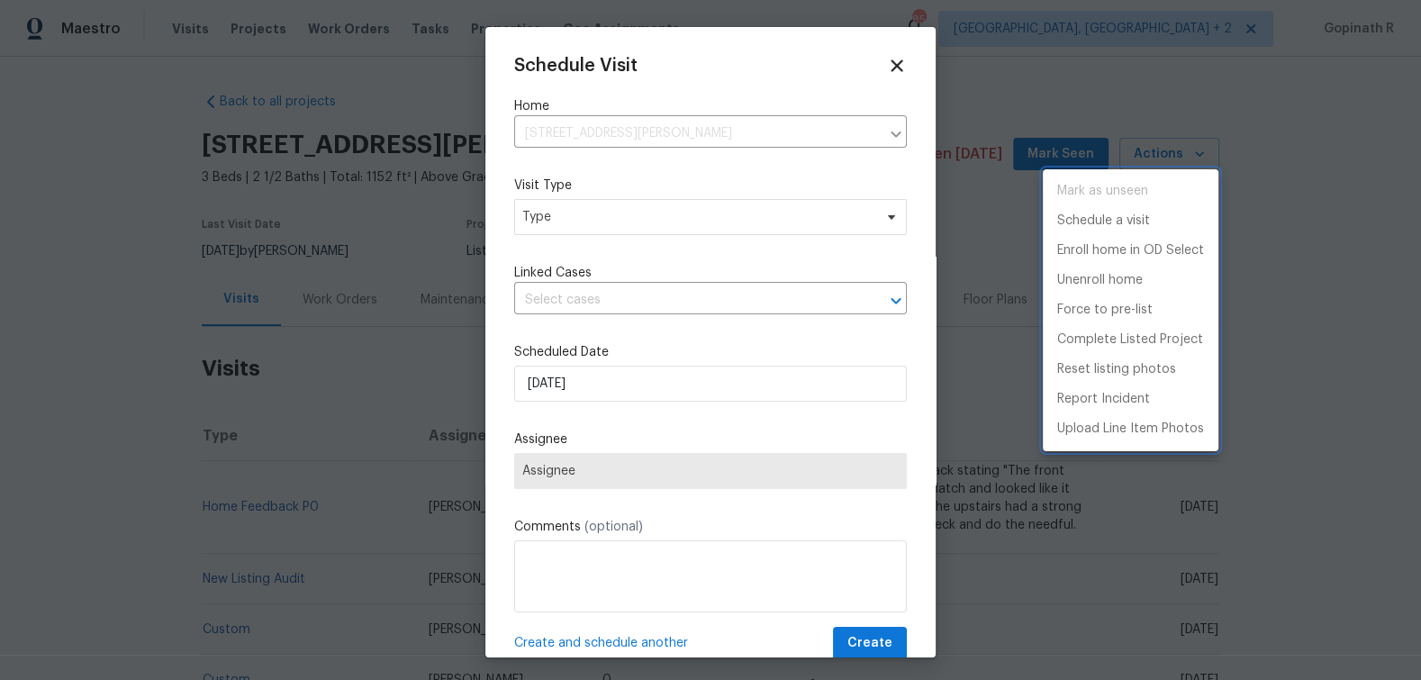
click at [609, 207] on div at bounding box center [710, 340] width 1421 height 680
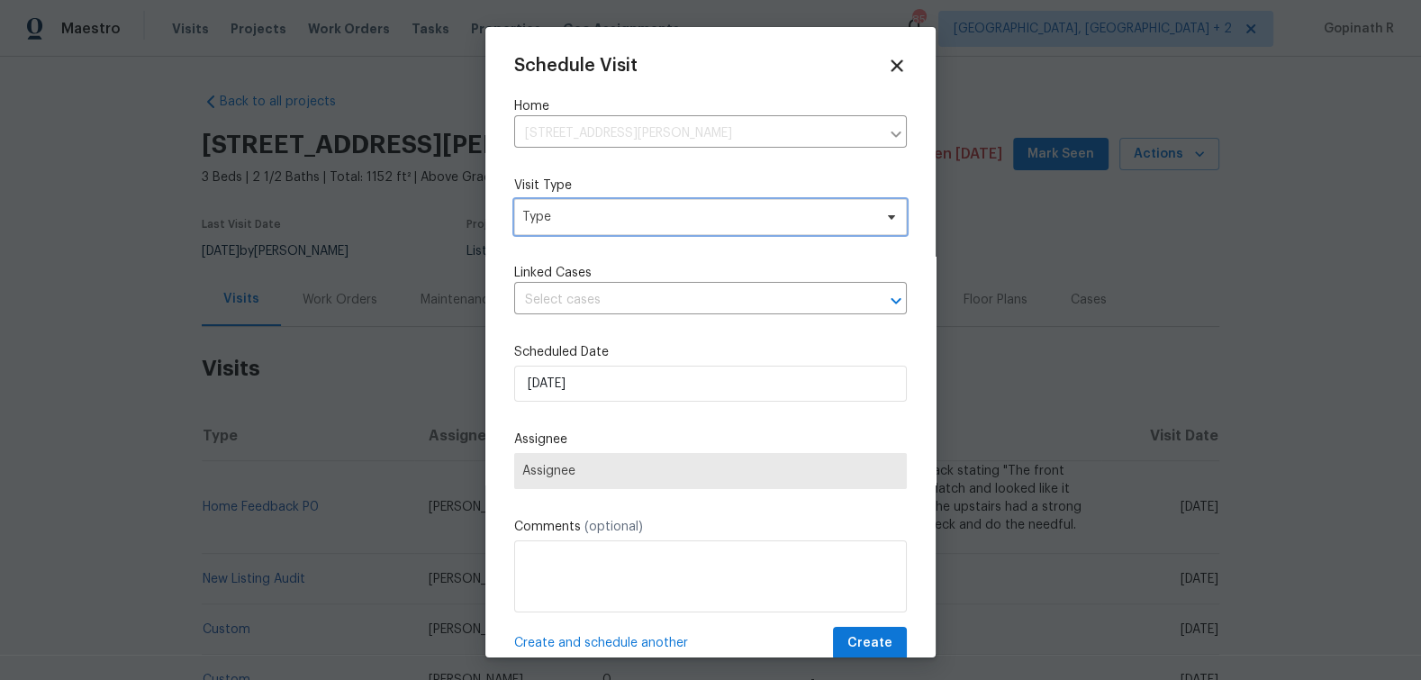
click at [666, 219] on span "Type" at bounding box center [697, 217] width 350 height 18
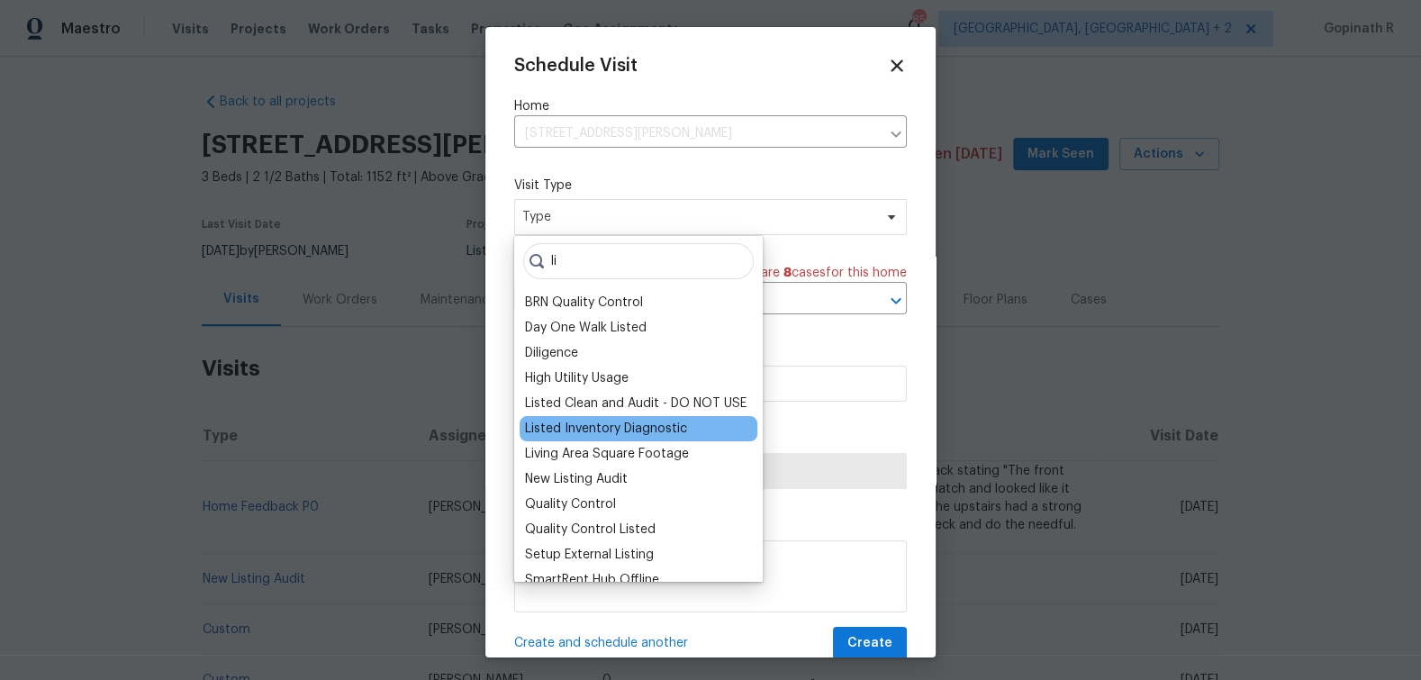
type input "li"
click at [611, 429] on div "Listed Inventory Diagnostic" at bounding box center [606, 429] width 162 height 18
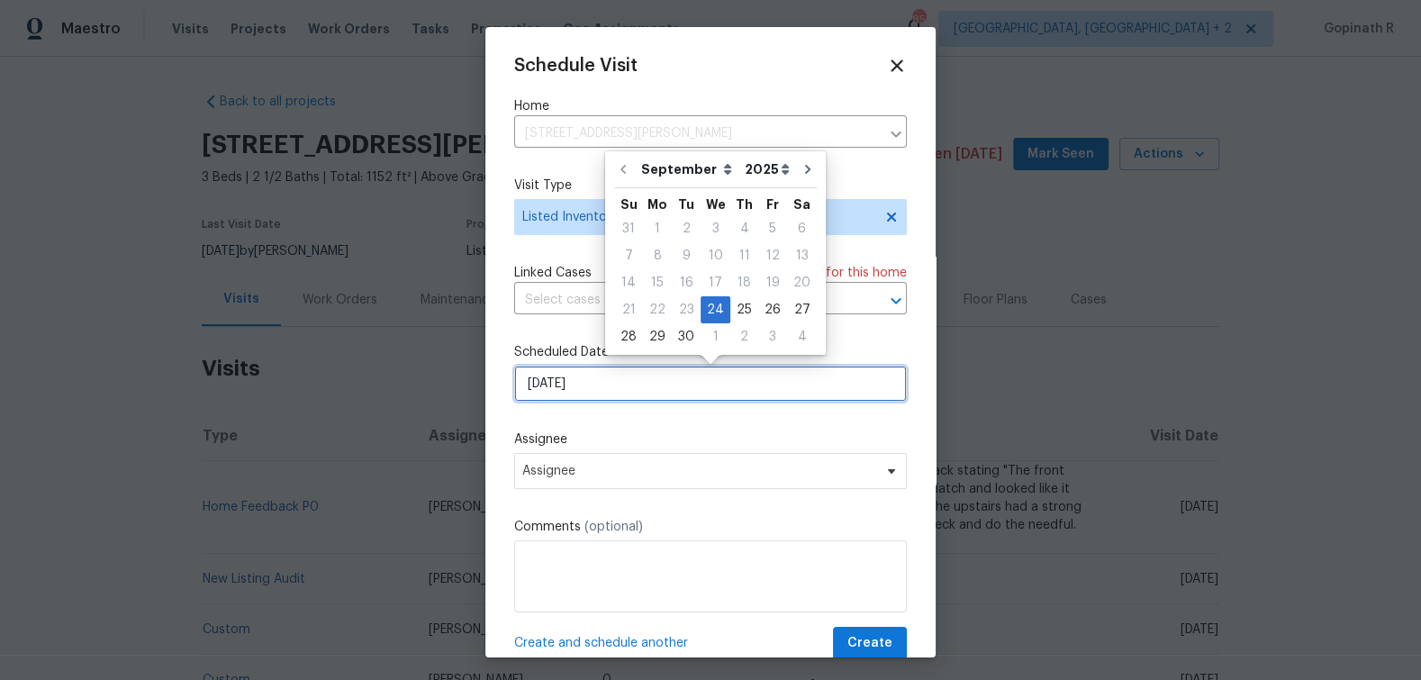
click at [558, 390] on input "[DATE]" at bounding box center [710, 384] width 393 height 36
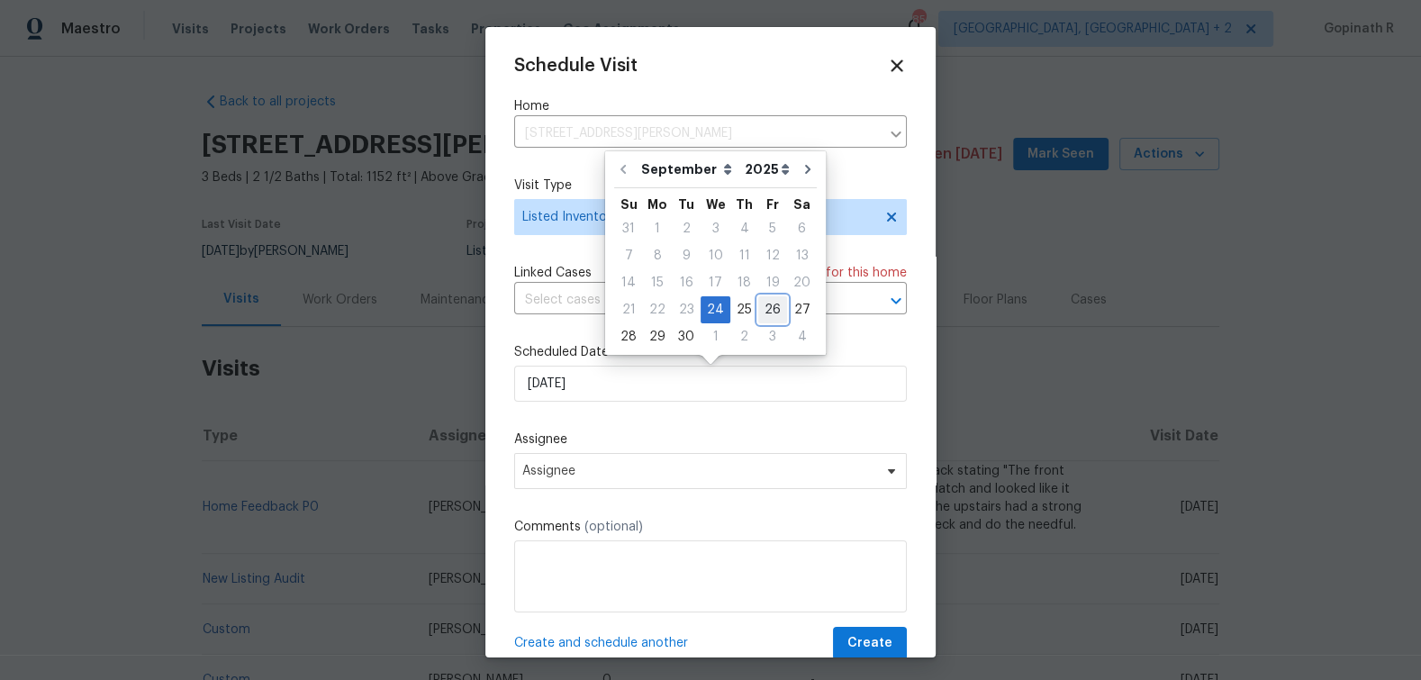
click at [763, 303] on div "26" at bounding box center [772, 309] width 29 height 25
type input "[DATE]"
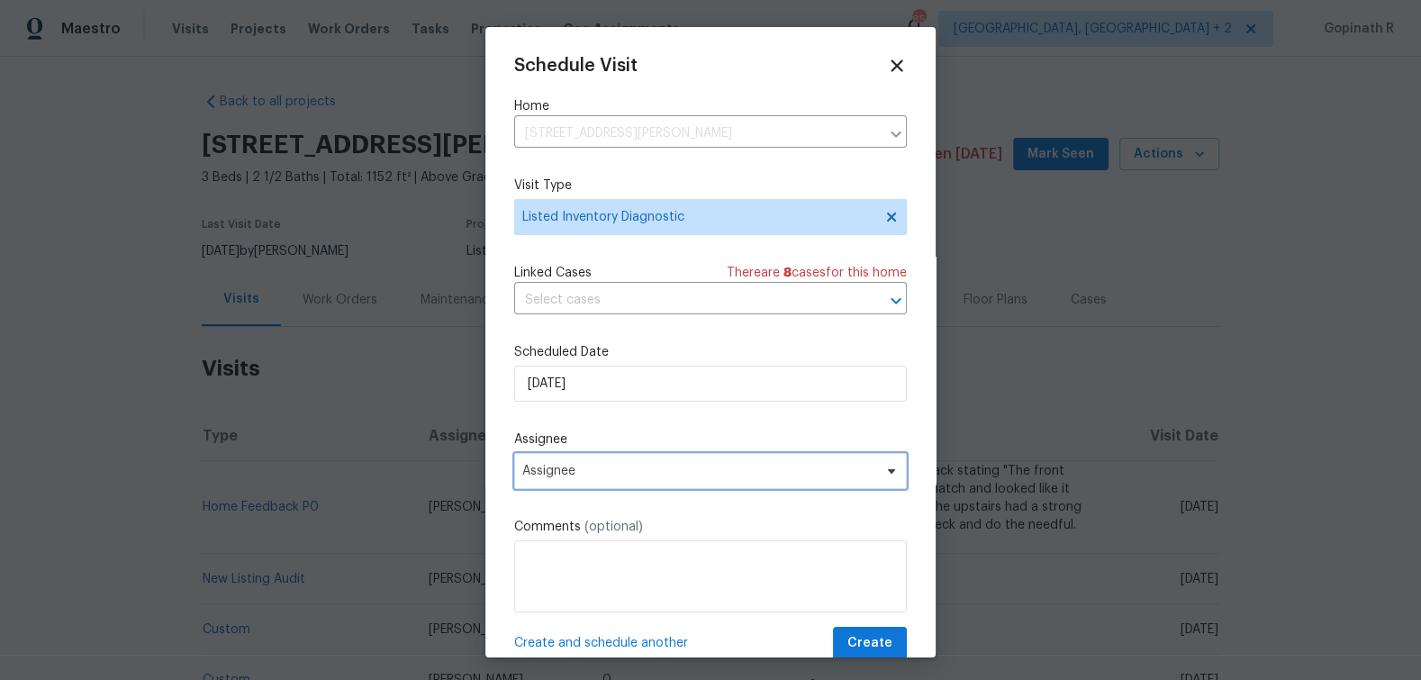
click at [556, 473] on span "Assignee" at bounding box center [698, 471] width 353 height 14
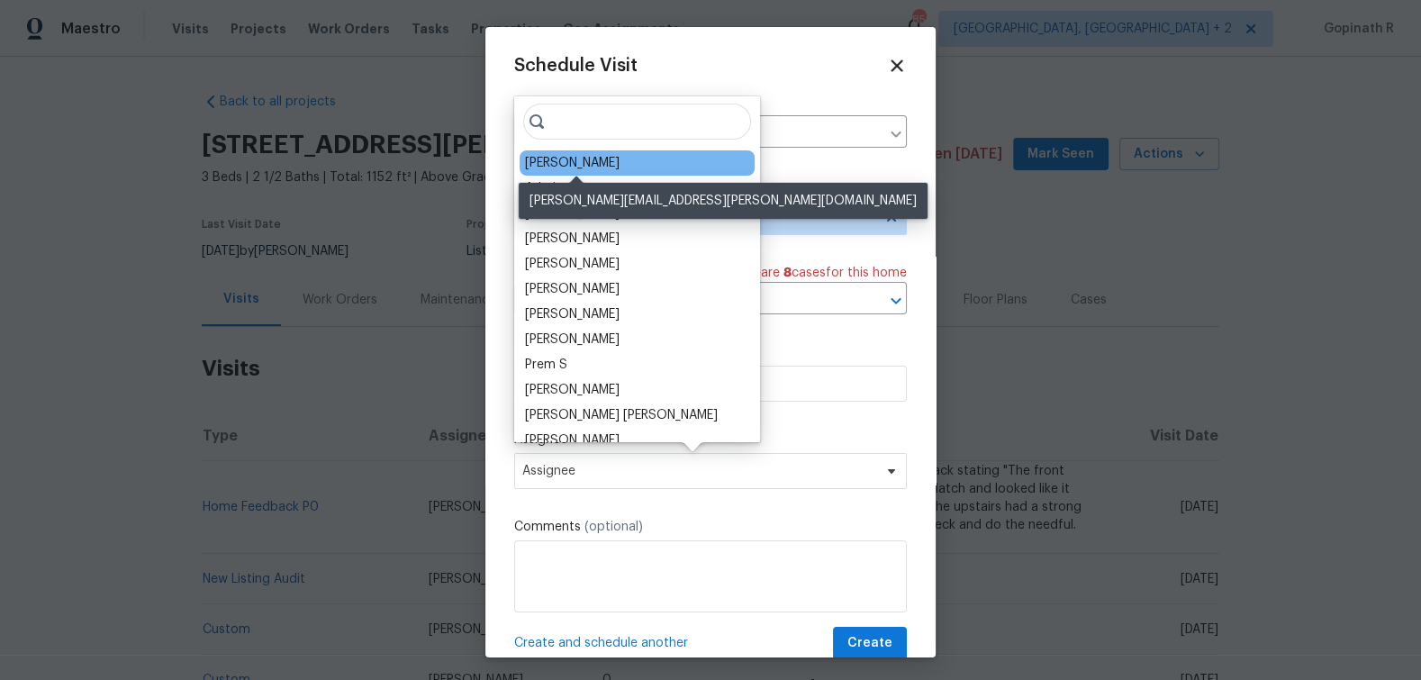
click at [593, 158] on div "[PERSON_NAME]" at bounding box center [572, 163] width 95 height 18
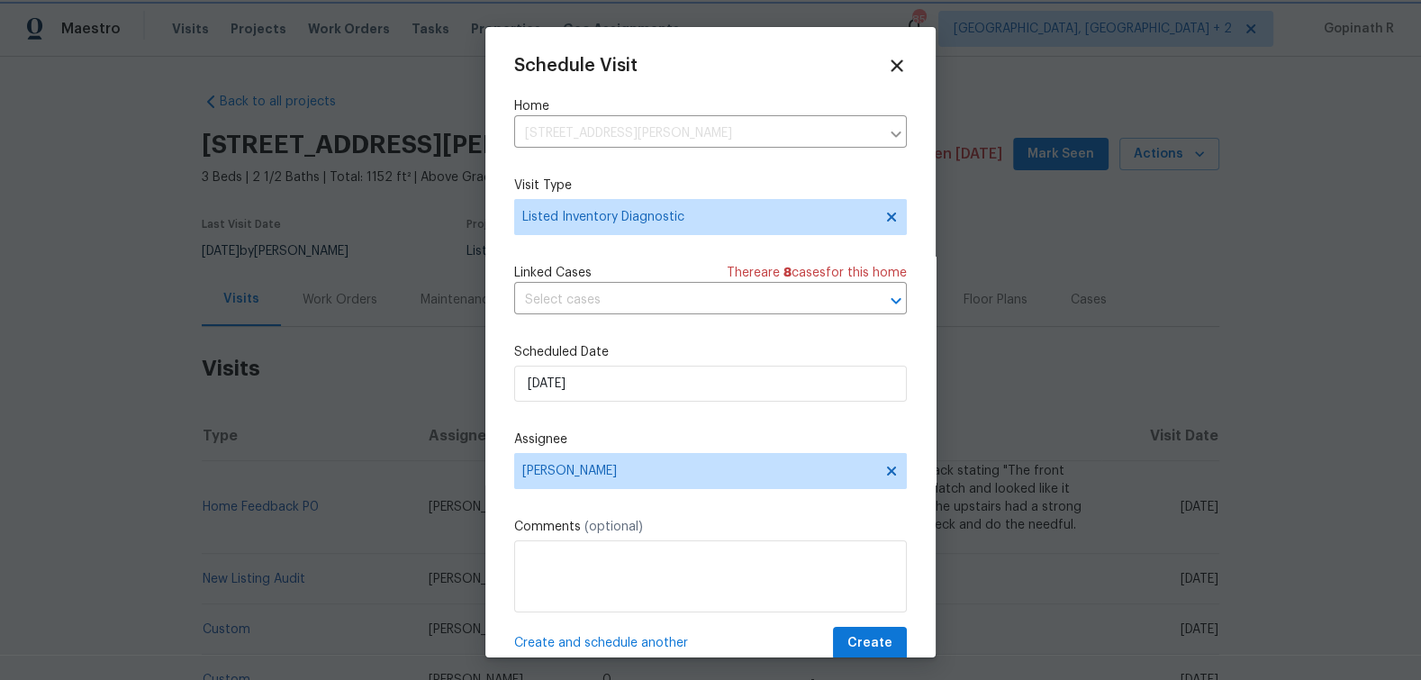
scroll to position [33, 0]
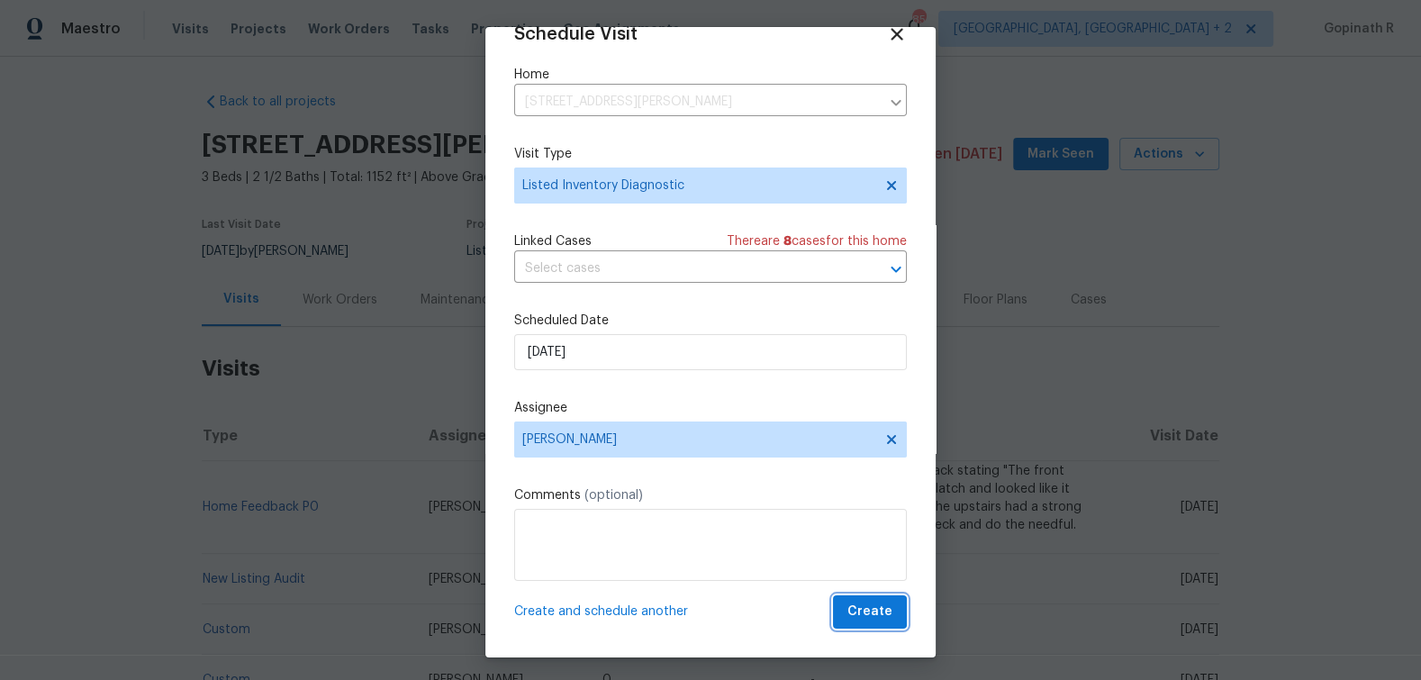
click at [866, 605] on span "Create" at bounding box center [869, 612] width 45 height 23
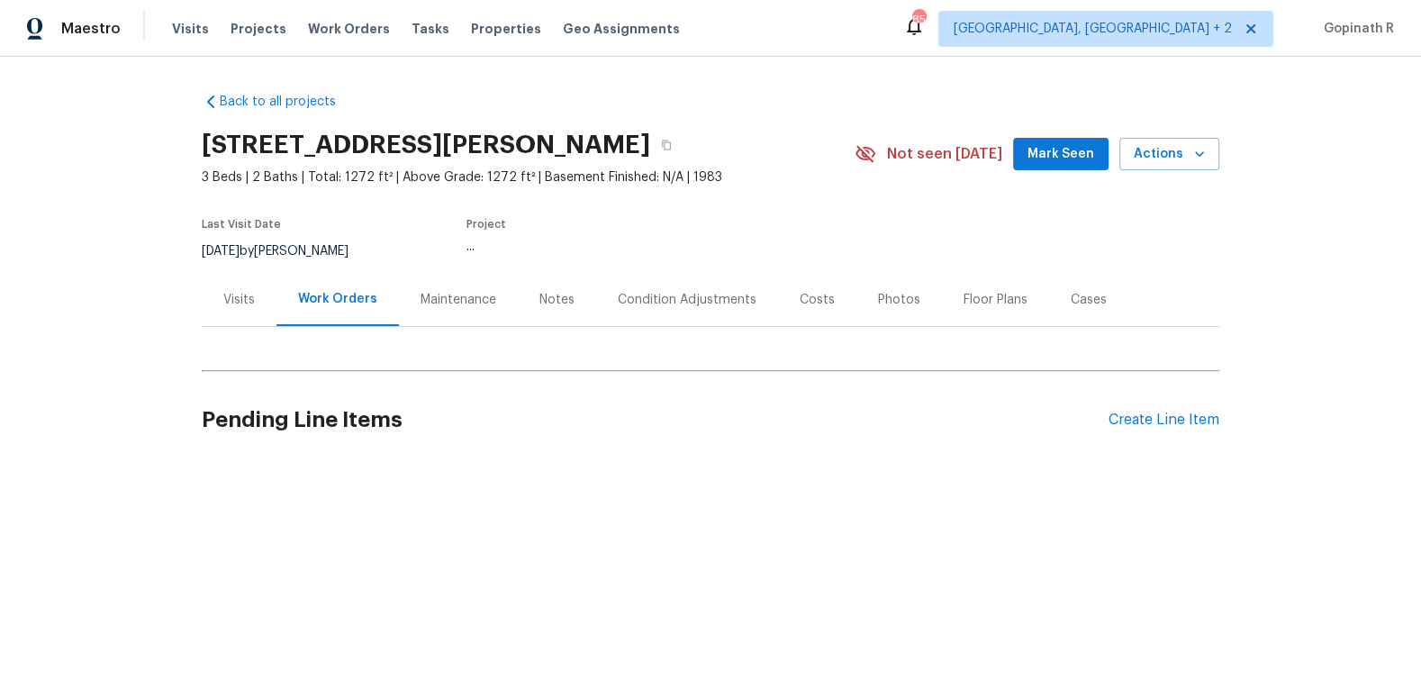
click at [236, 308] on div "Visits" at bounding box center [239, 299] width 75 height 53
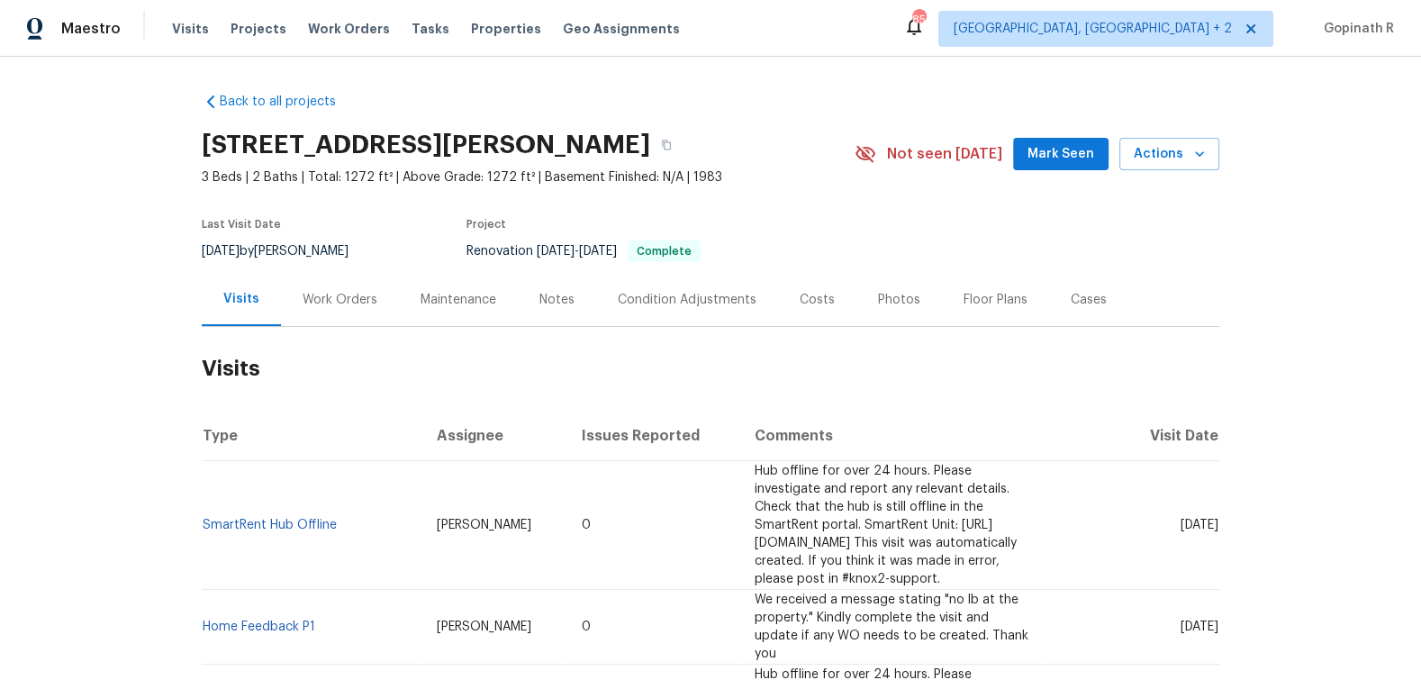
click at [1172, 132] on div "[STREET_ADDRESS][PERSON_NAME] 3 Beds | 2 Baths | Total: 1272 ft² | Above Grade:…" at bounding box center [711, 154] width 1018 height 65
click at [1184, 146] on span "Actions" at bounding box center [1169, 154] width 71 height 23
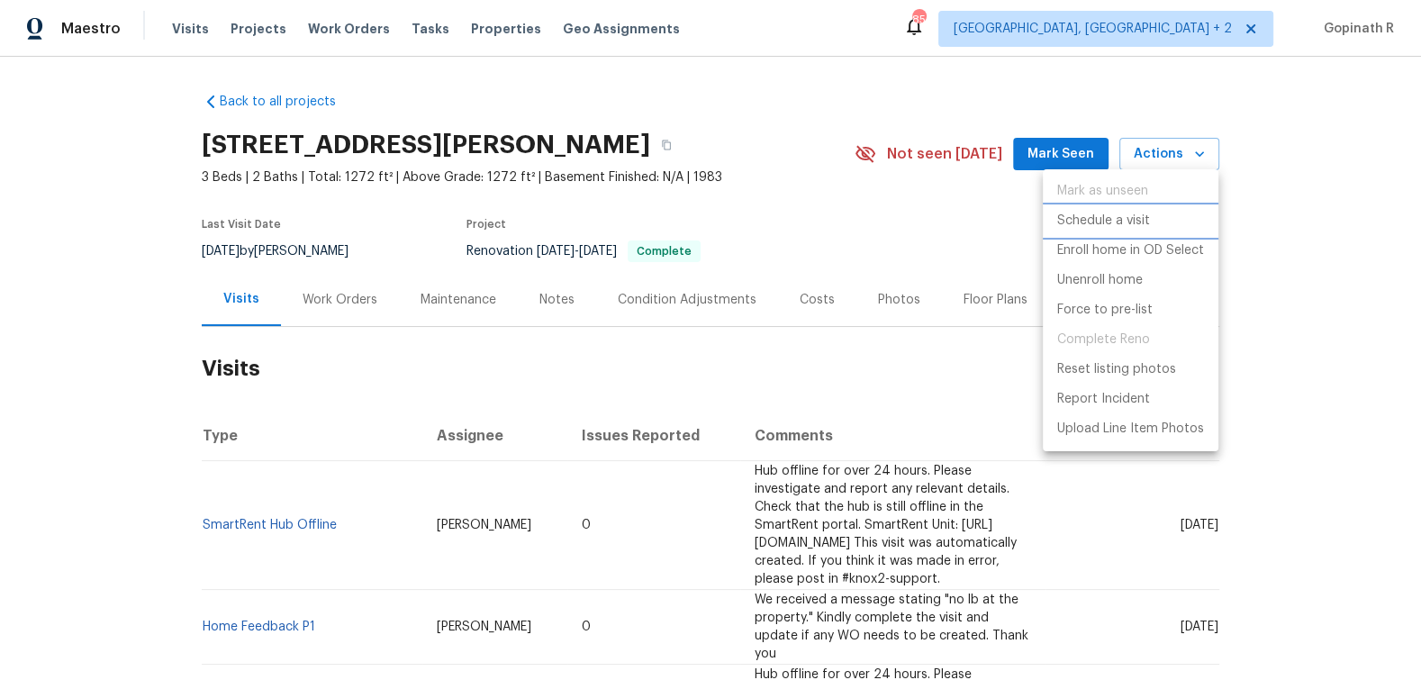
click at [1094, 225] on p "Schedule a visit" at bounding box center [1103, 221] width 93 height 19
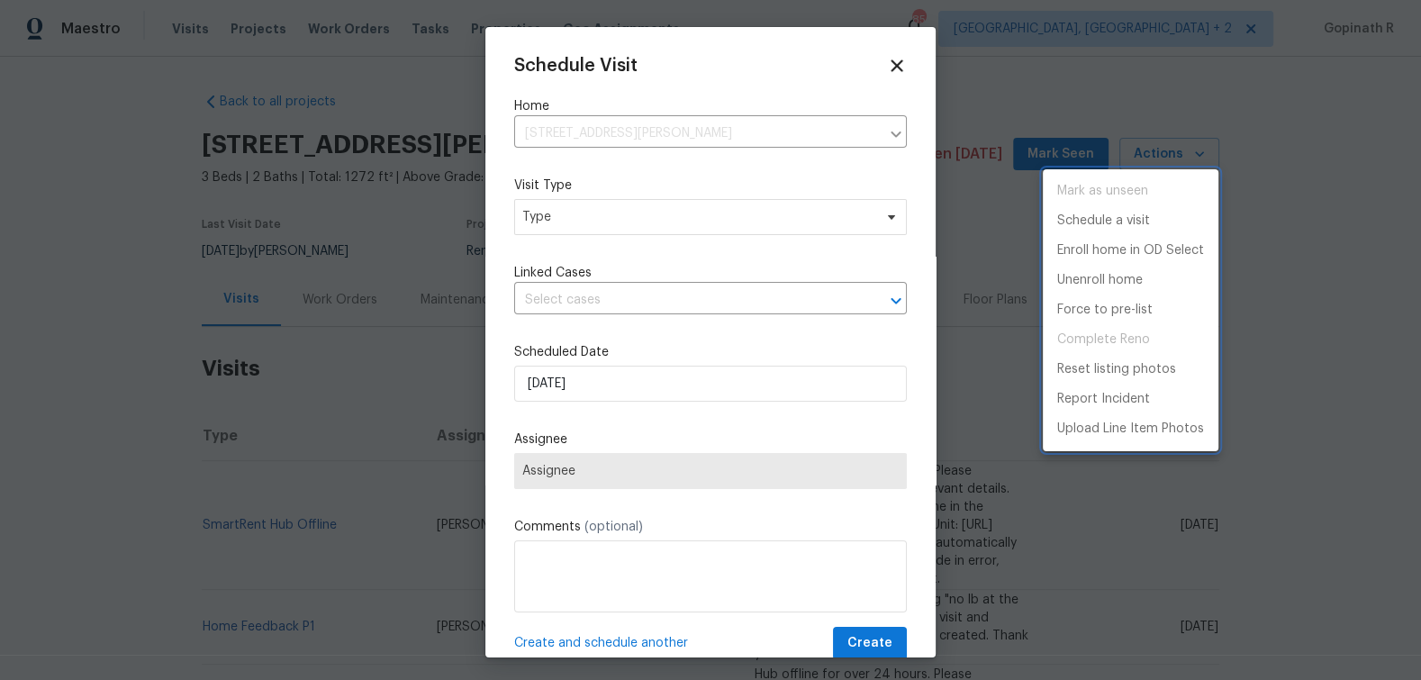
click at [558, 205] on div at bounding box center [710, 340] width 1421 height 680
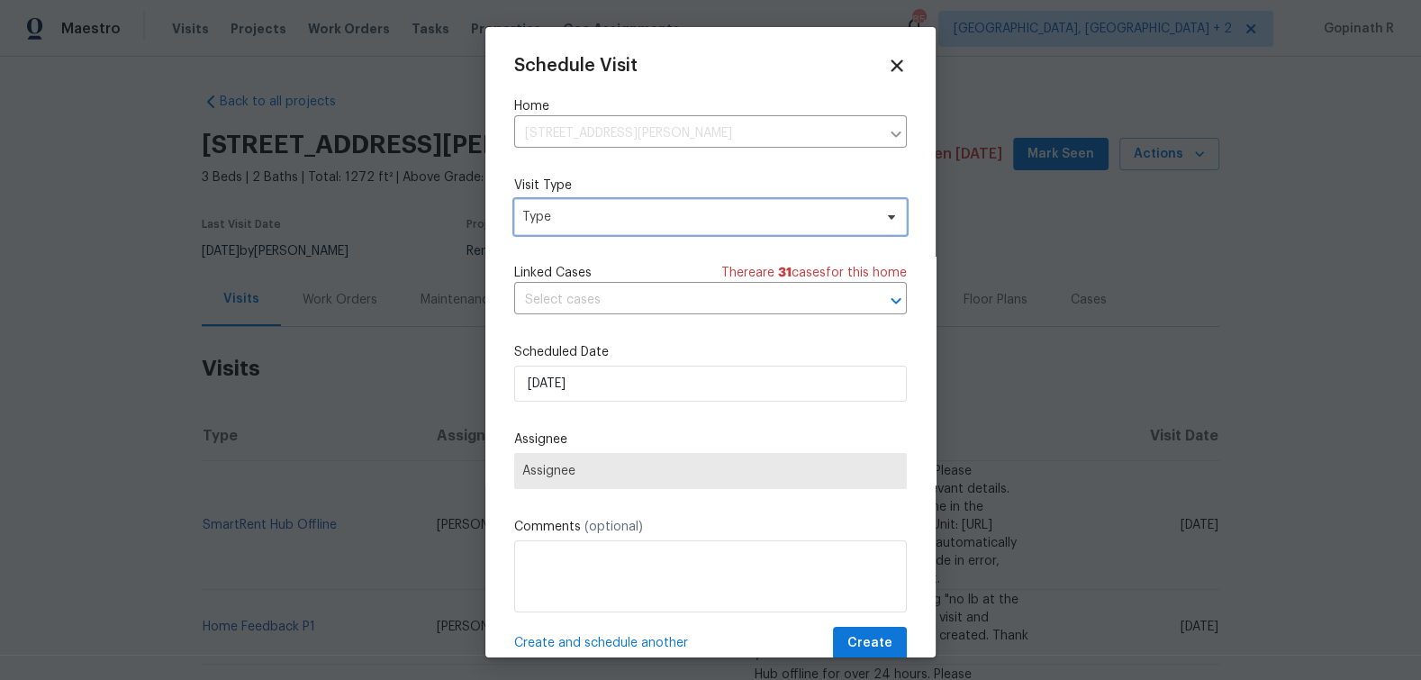
click at [616, 218] on span "Type" at bounding box center [697, 217] width 350 height 18
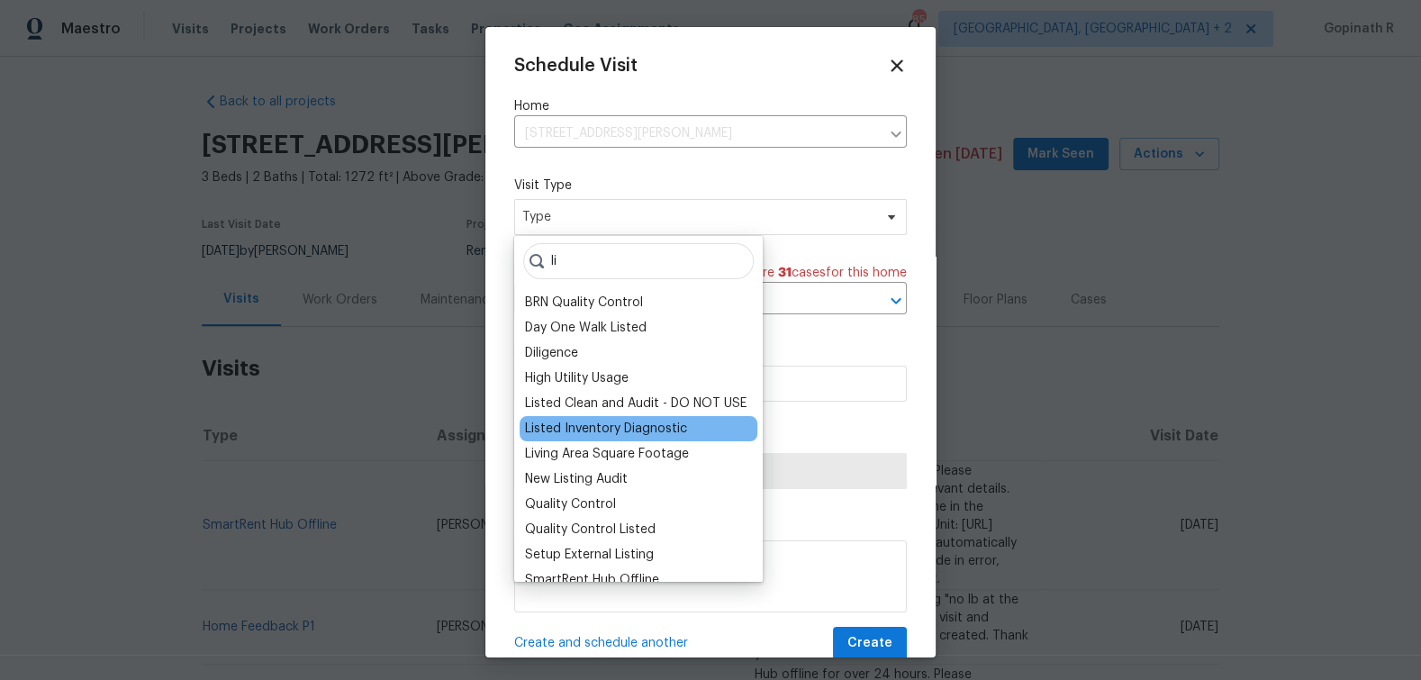
type input "li"
click at [637, 427] on div "Listed Inventory Diagnostic" at bounding box center [606, 429] width 162 height 18
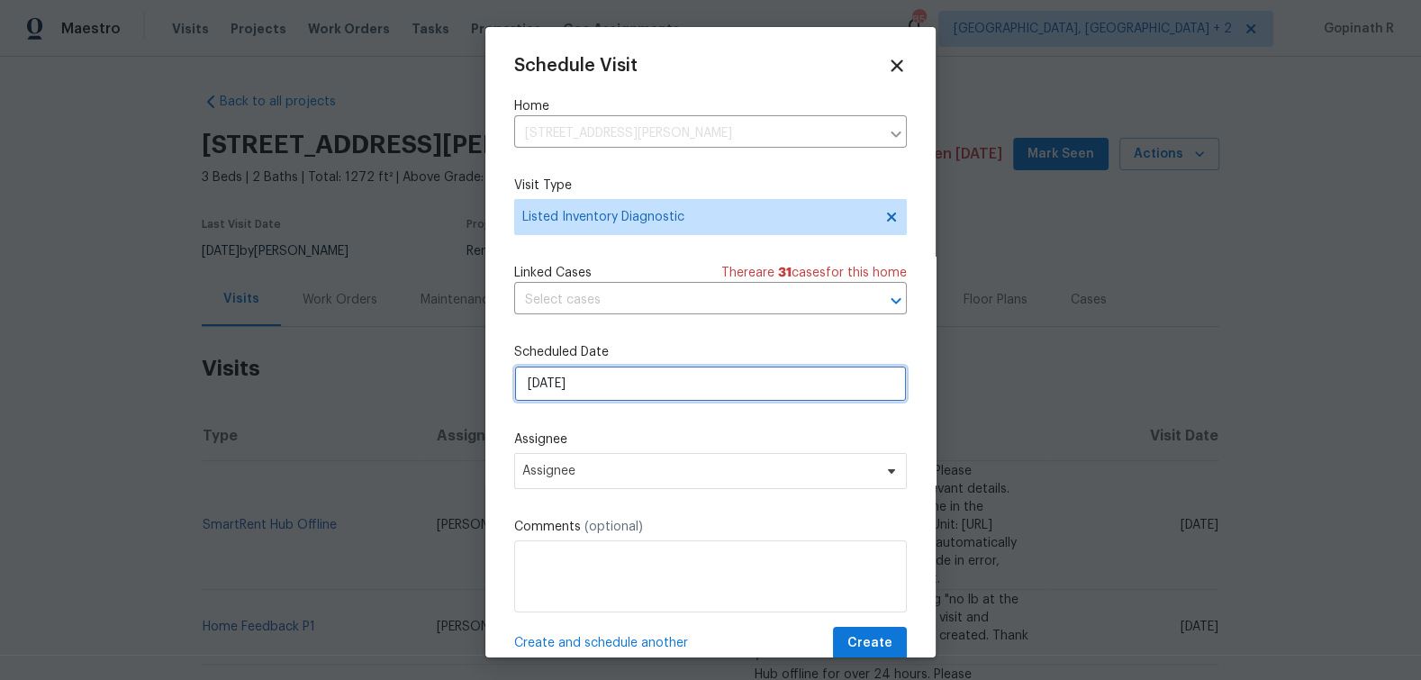
click at [548, 391] on input "[DATE]" at bounding box center [710, 384] width 393 height 36
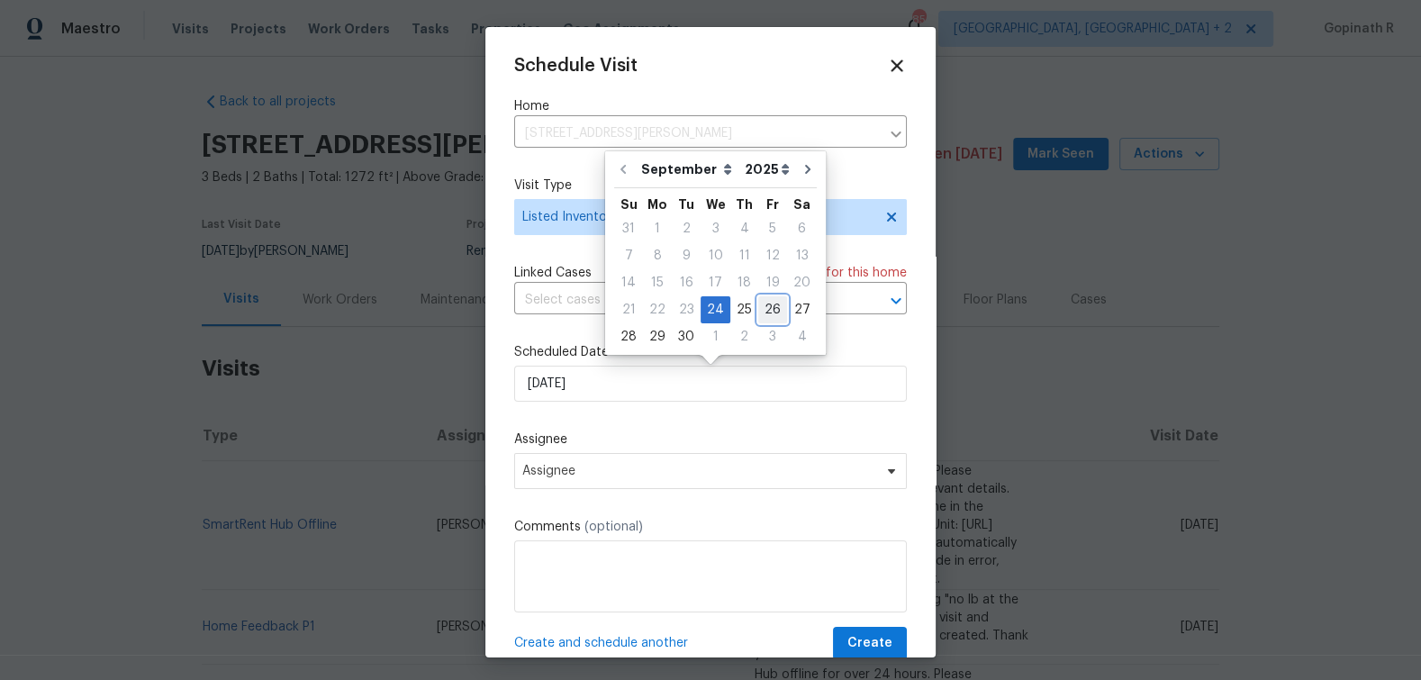
click at [767, 309] on div "26" at bounding box center [772, 309] width 29 height 25
type input "[DATE]"
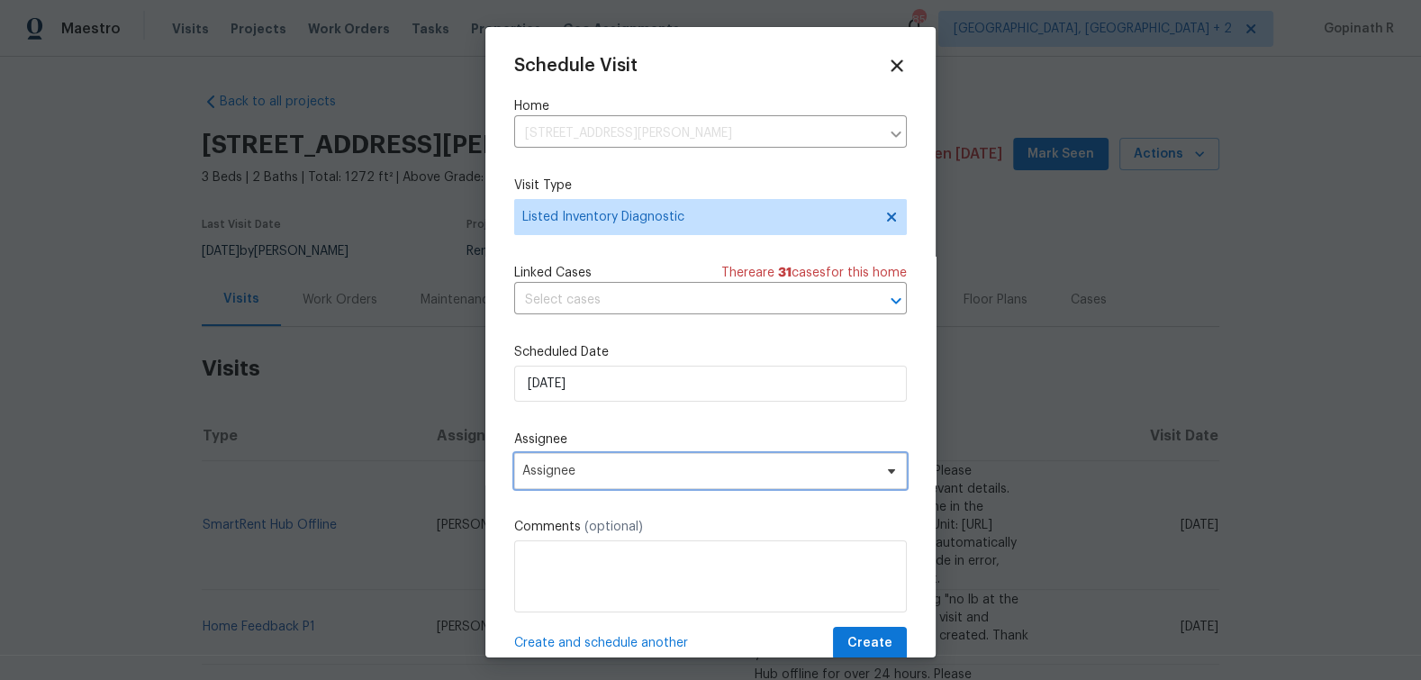
click at [575, 478] on span "Assignee" at bounding box center [698, 471] width 353 height 14
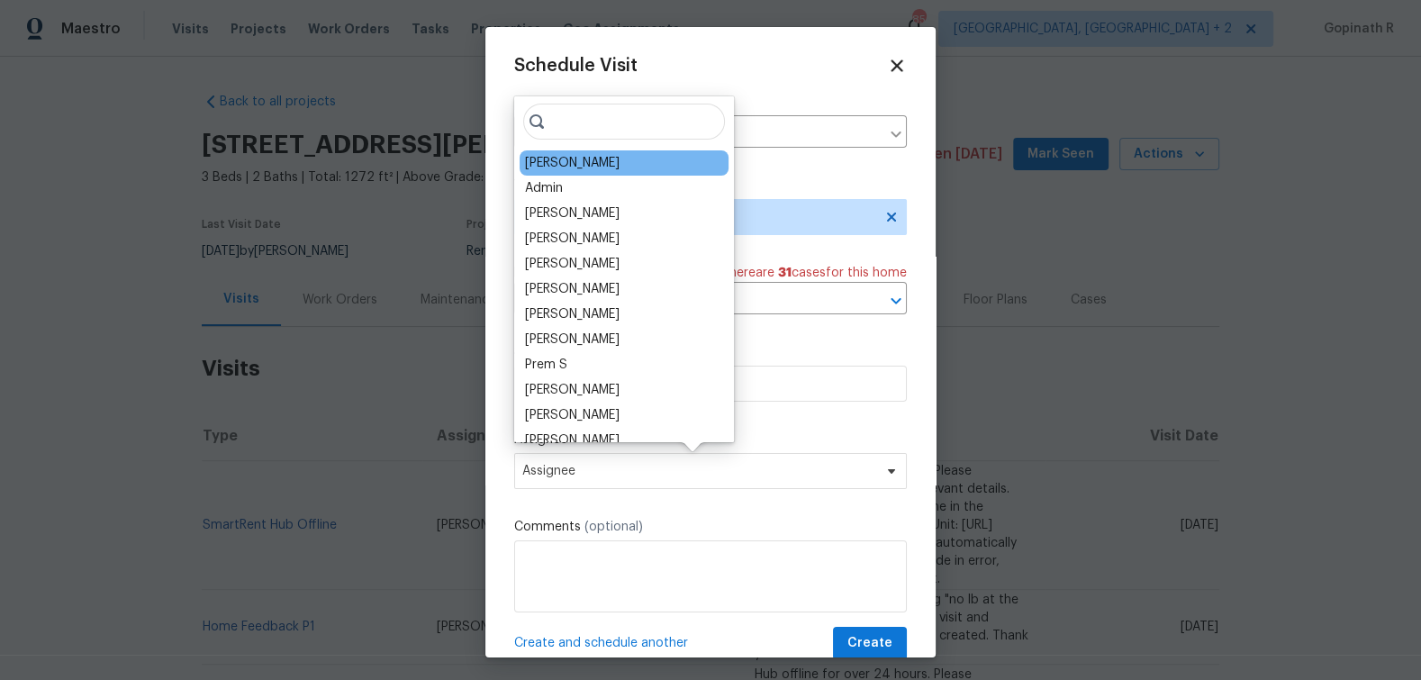
click at [548, 161] on div "[PERSON_NAME]" at bounding box center [572, 163] width 95 height 18
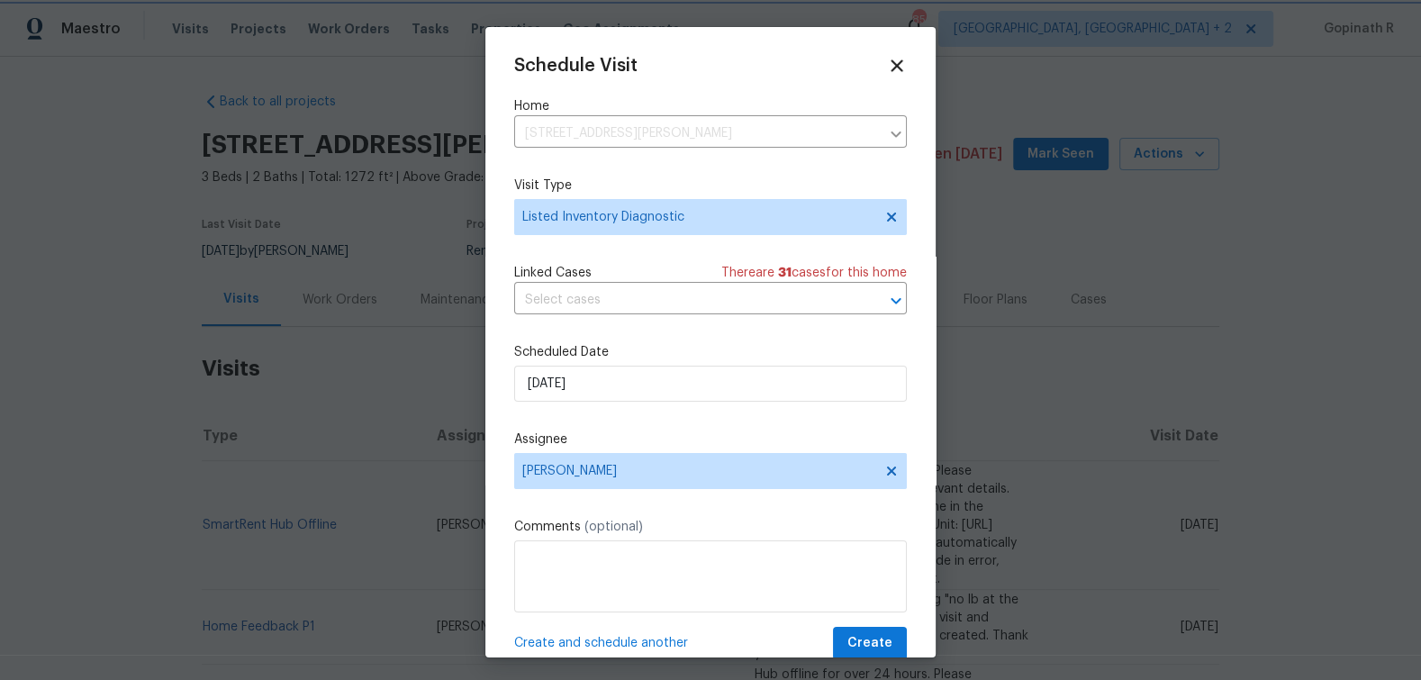
scroll to position [33, 0]
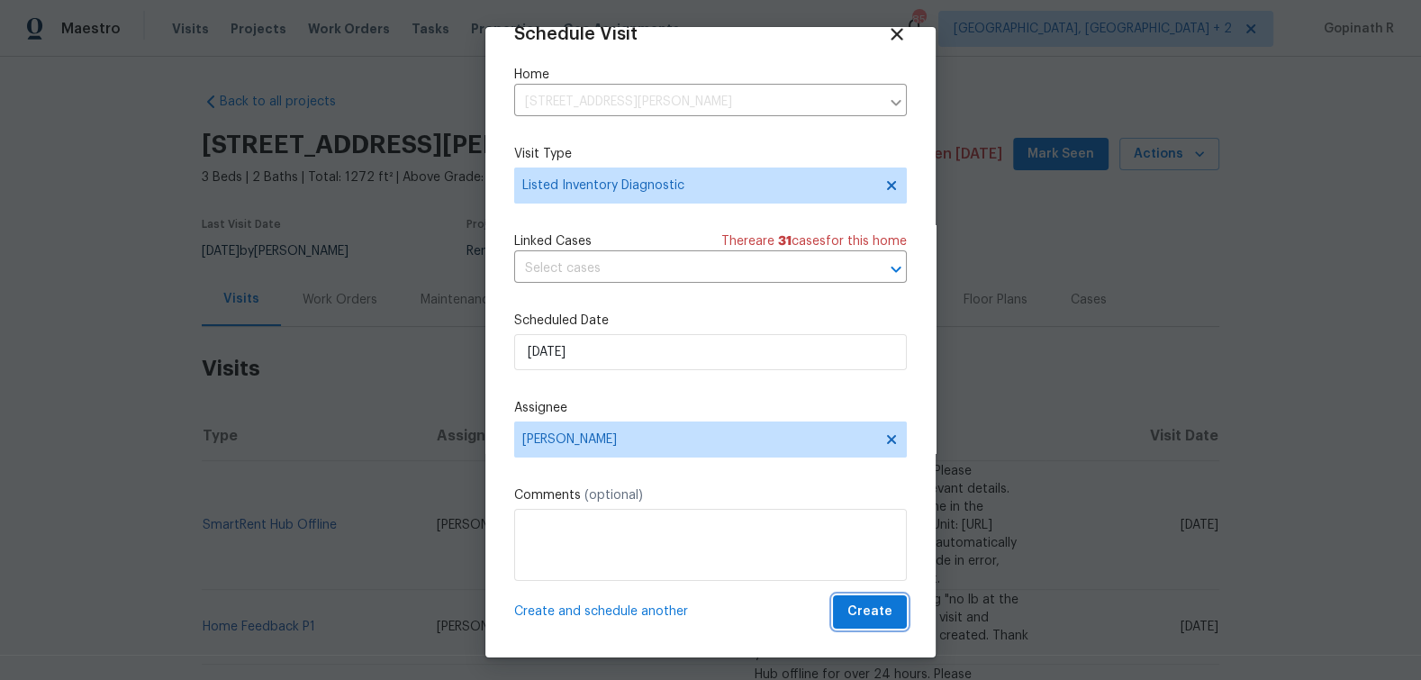
click at [873, 619] on span "Create" at bounding box center [869, 612] width 45 height 23
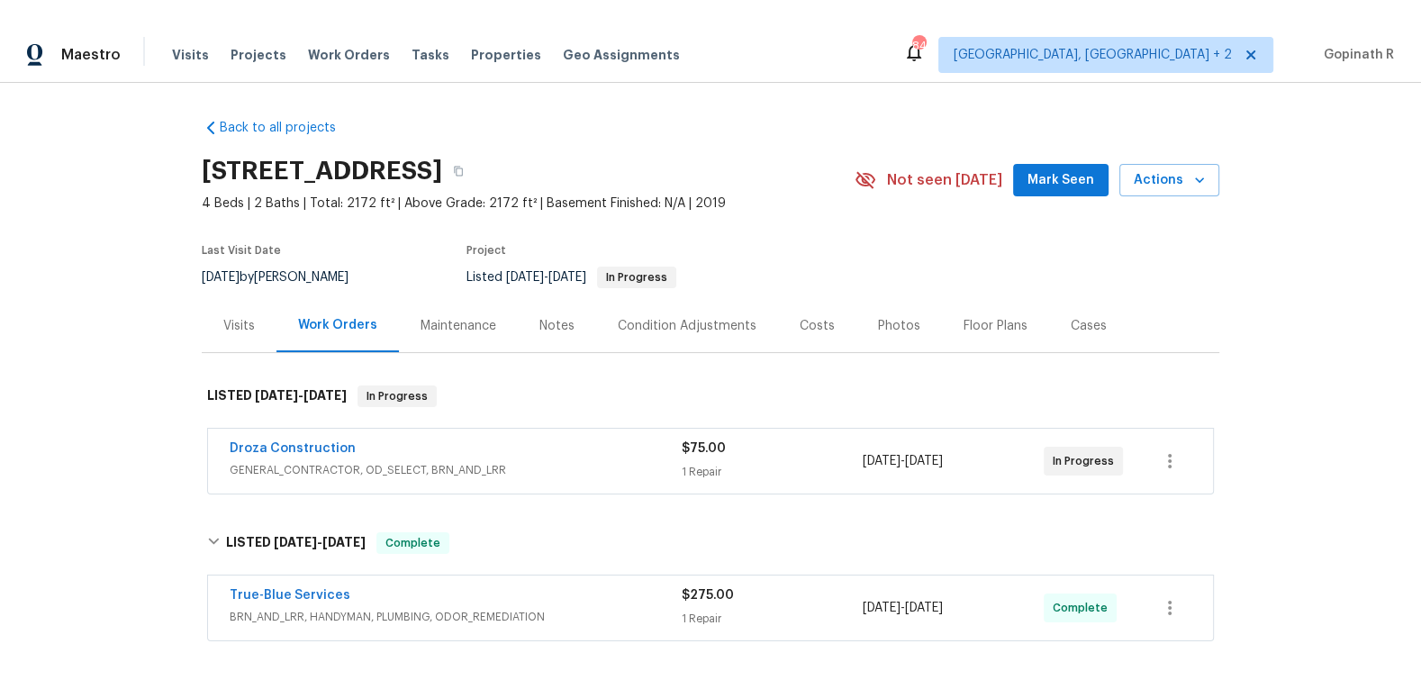
scroll to position [272, 0]
